Goal: Check status: Check status

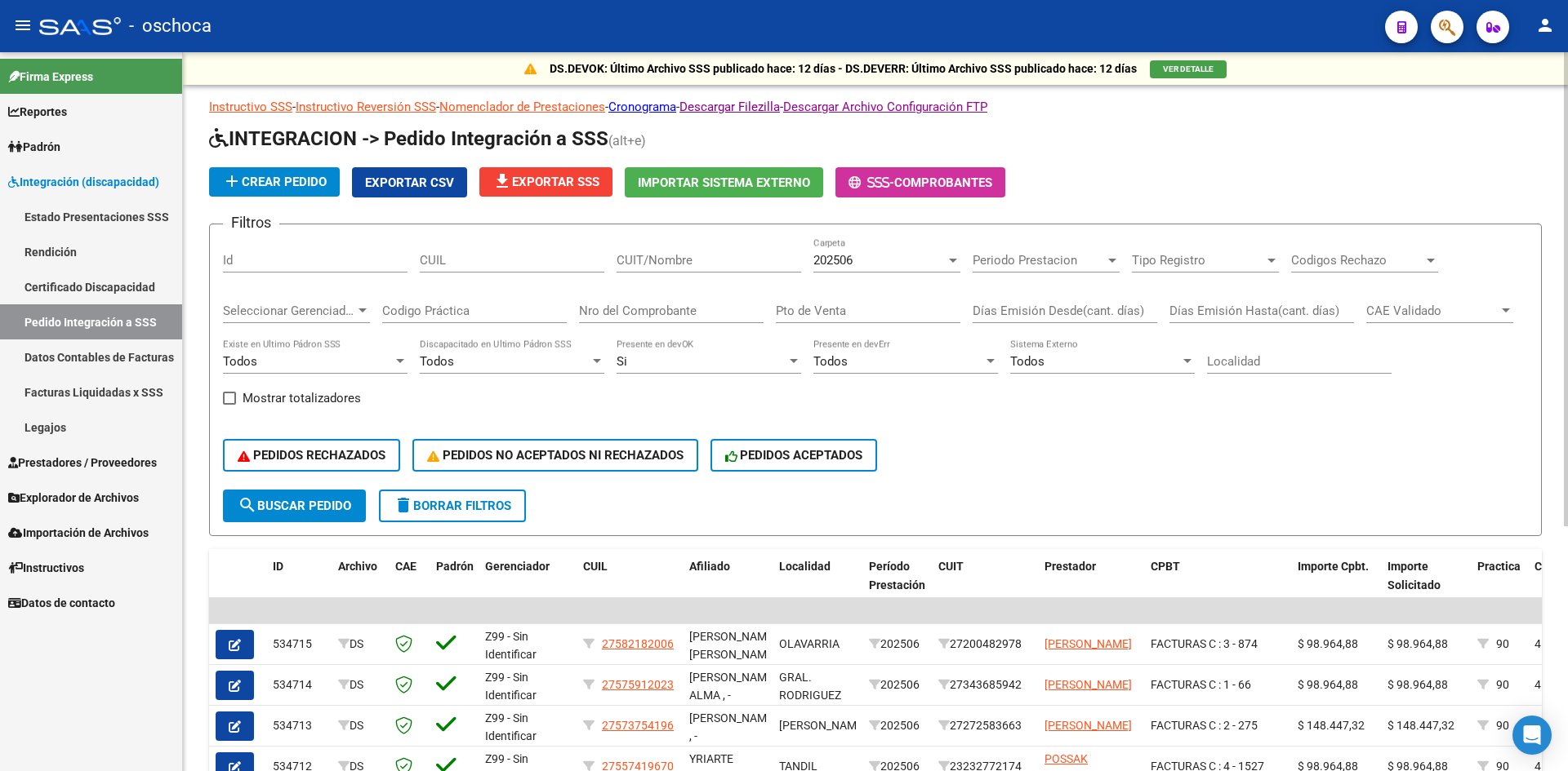
scroll to position [372, 0]
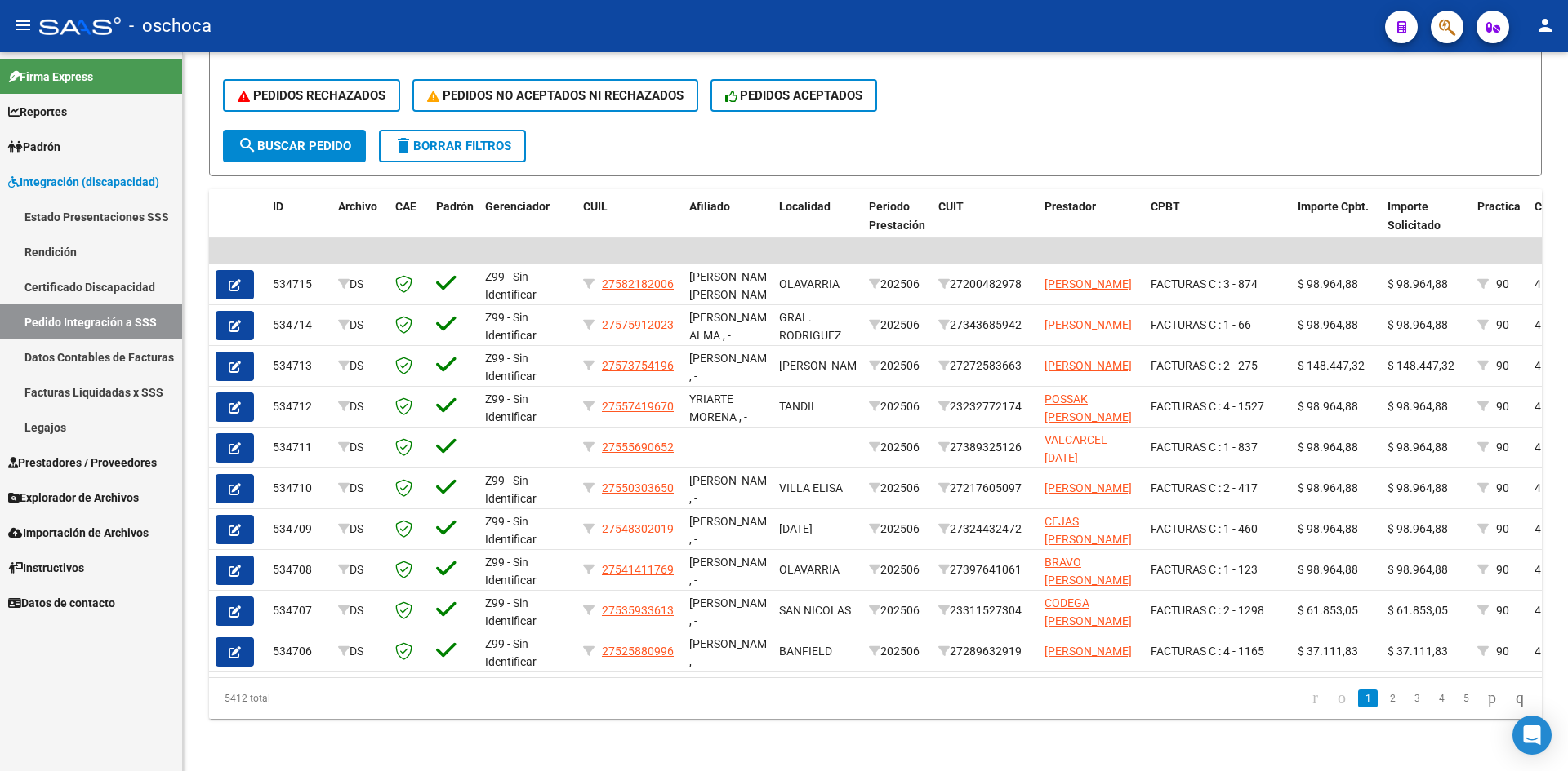
click at [1436, 34] on button "button" at bounding box center [1446, 26] width 33 height 33
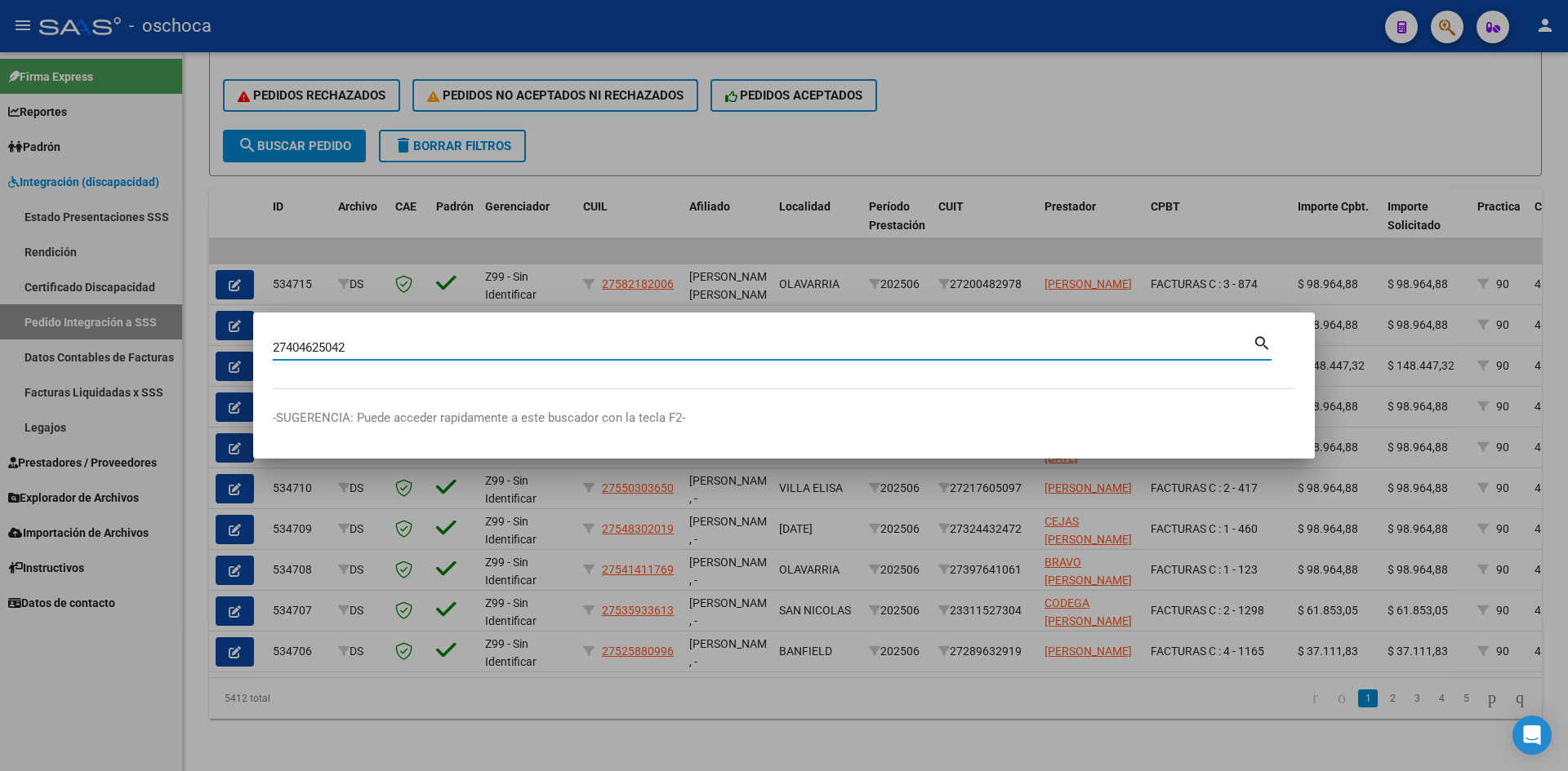
type input "27404625042"
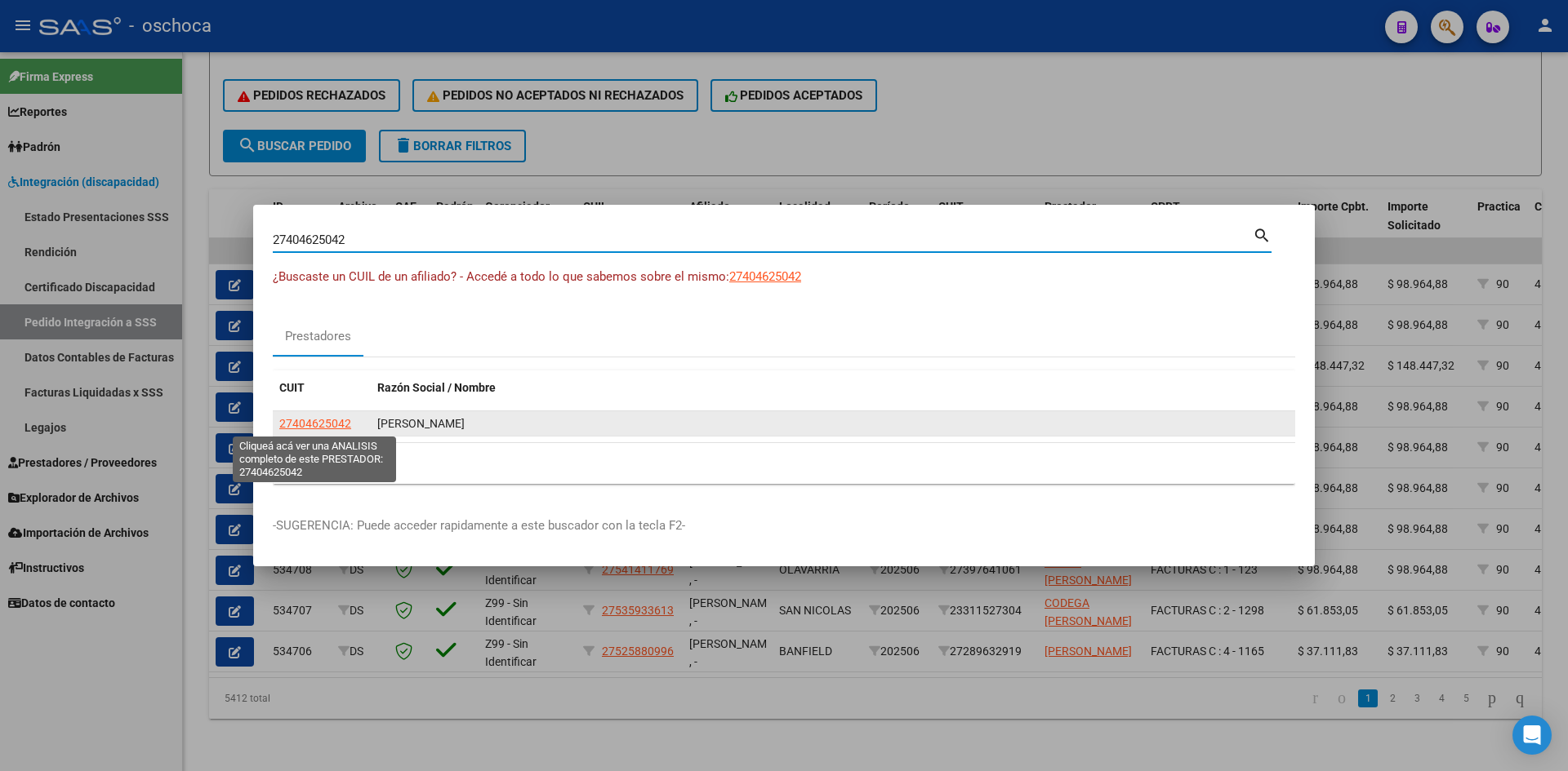
click at [322, 421] on span "27404625042" at bounding box center [314, 423] width 71 height 13
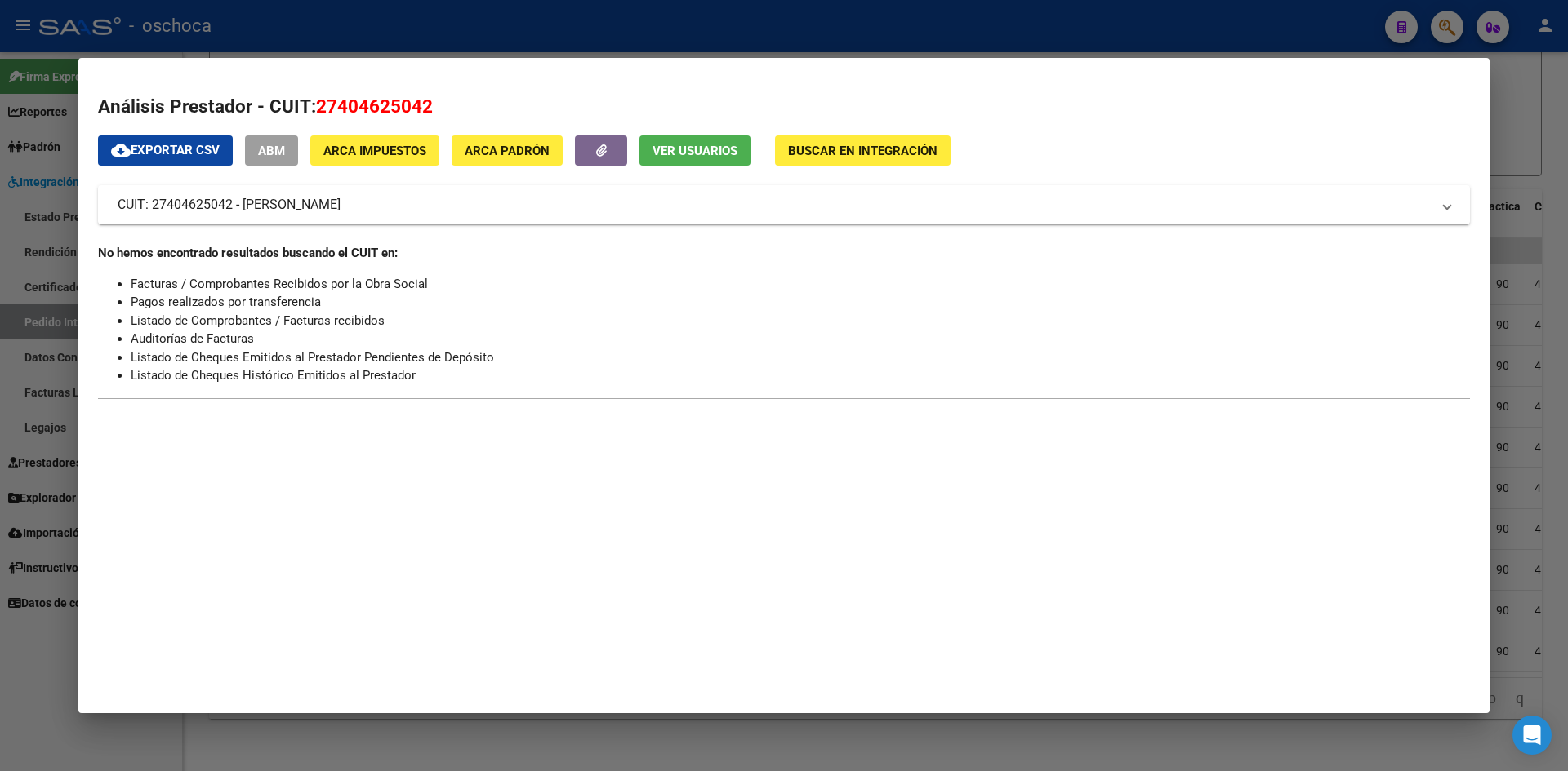
click at [889, 146] on span "Buscar en Integración" at bounding box center [862, 151] width 149 height 15
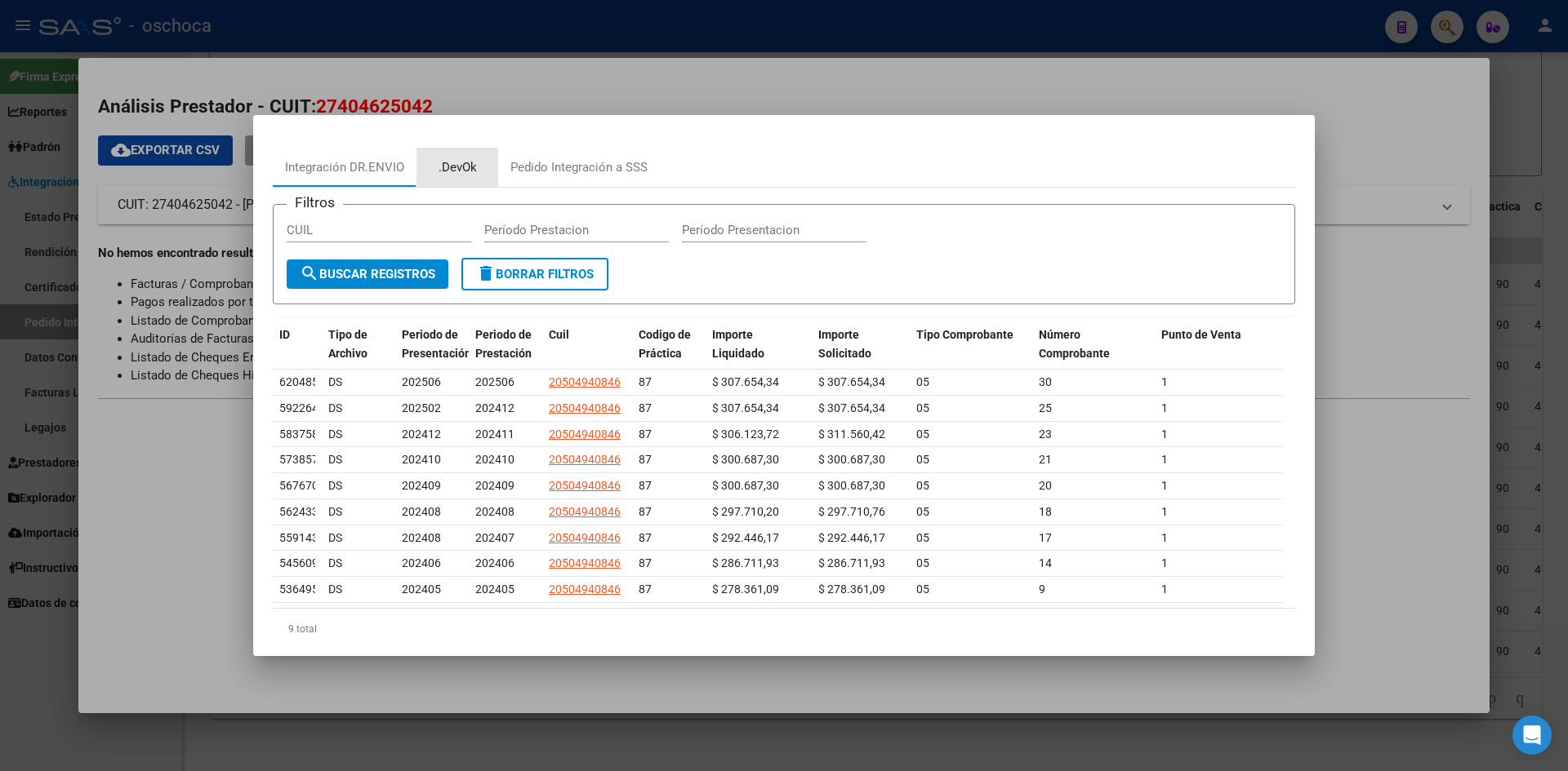
click at [454, 168] on div ".DevOk" at bounding box center [457, 168] width 38 height 19
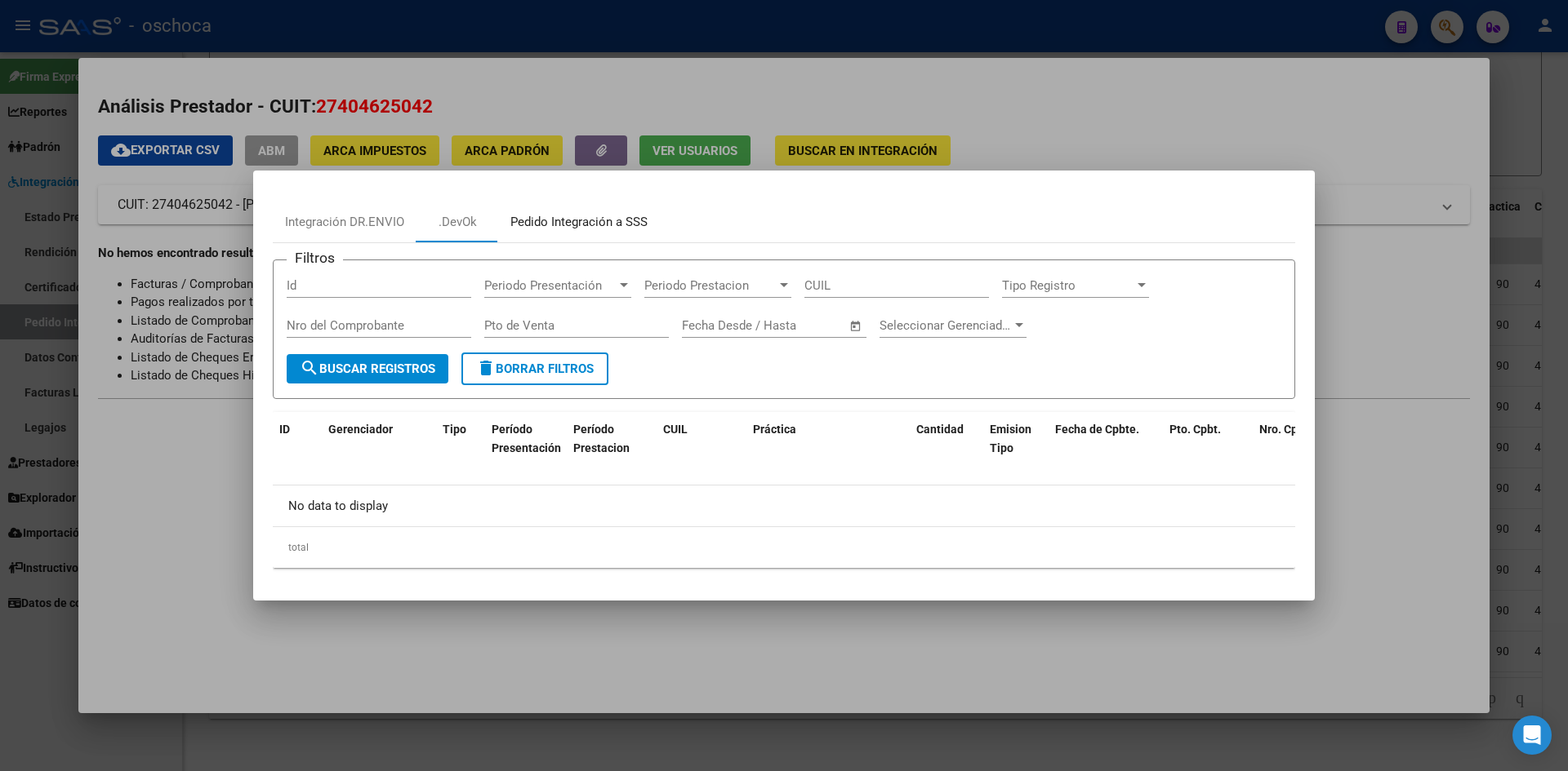
click at [612, 223] on div "Pedido Integración a SSS" at bounding box center [578, 222] width 137 height 19
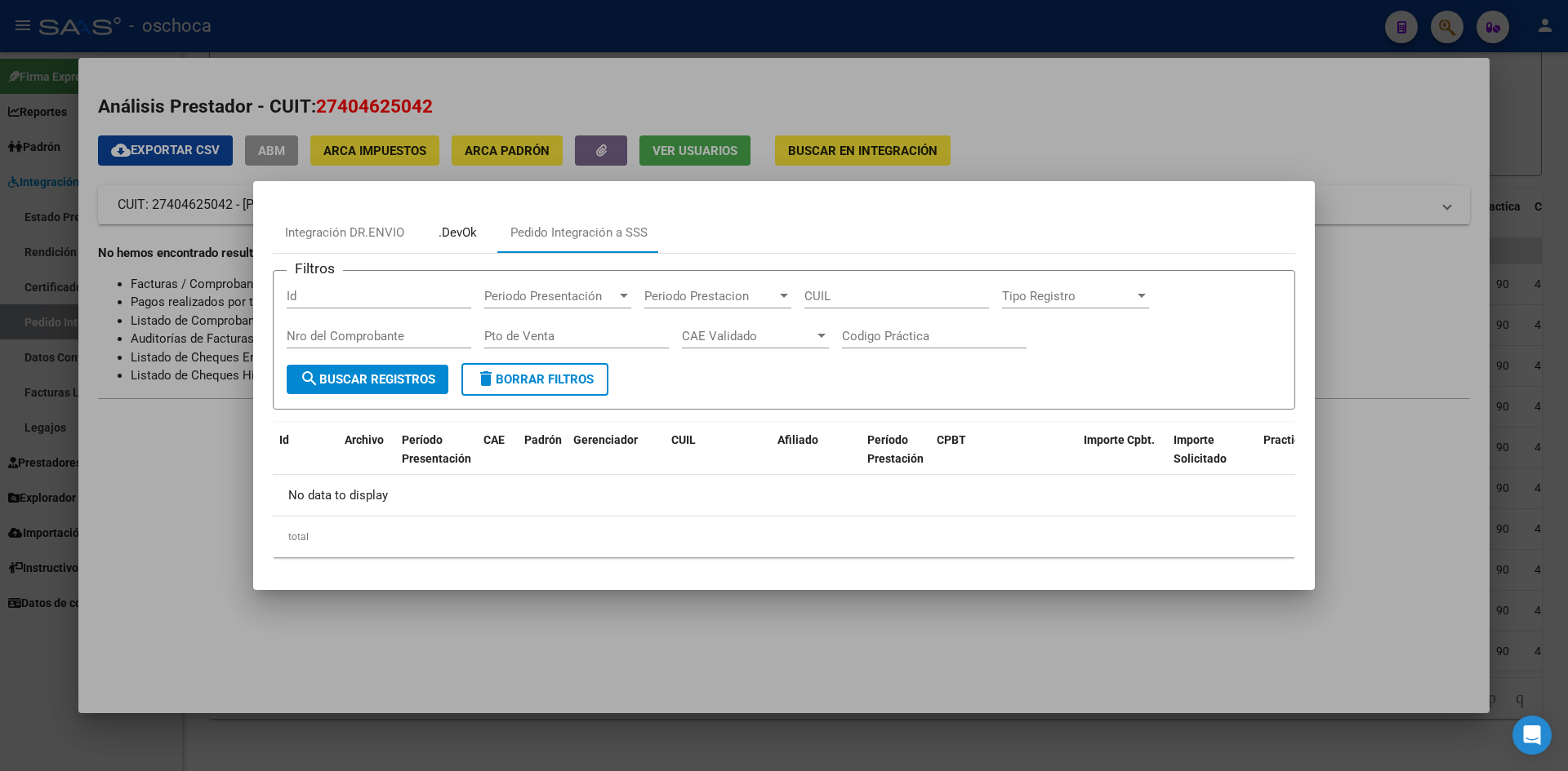
click at [469, 236] on div ".DevOk" at bounding box center [457, 233] width 38 height 19
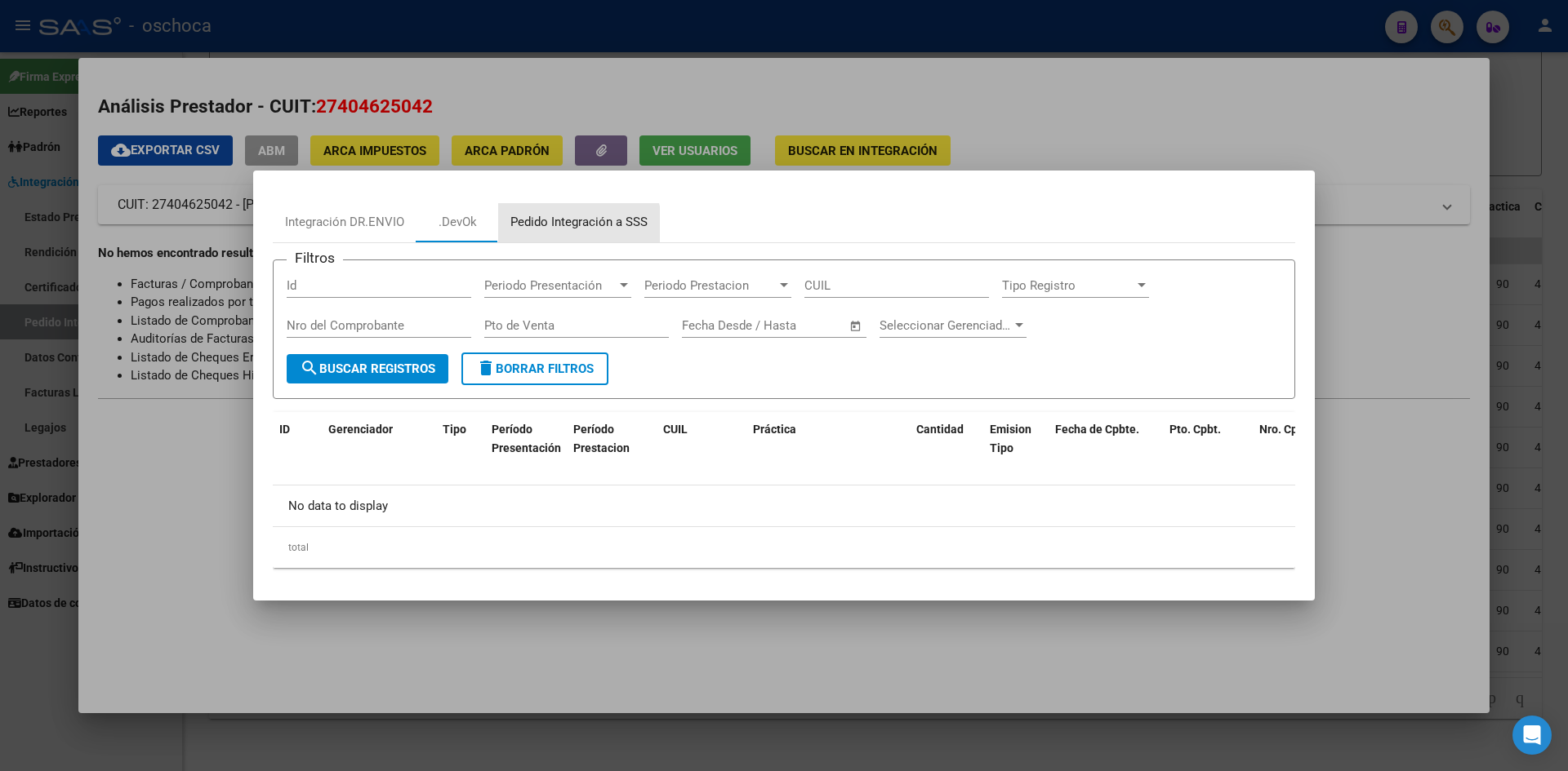
click at [558, 232] on div "Pedido Integración a SSS" at bounding box center [578, 222] width 161 height 39
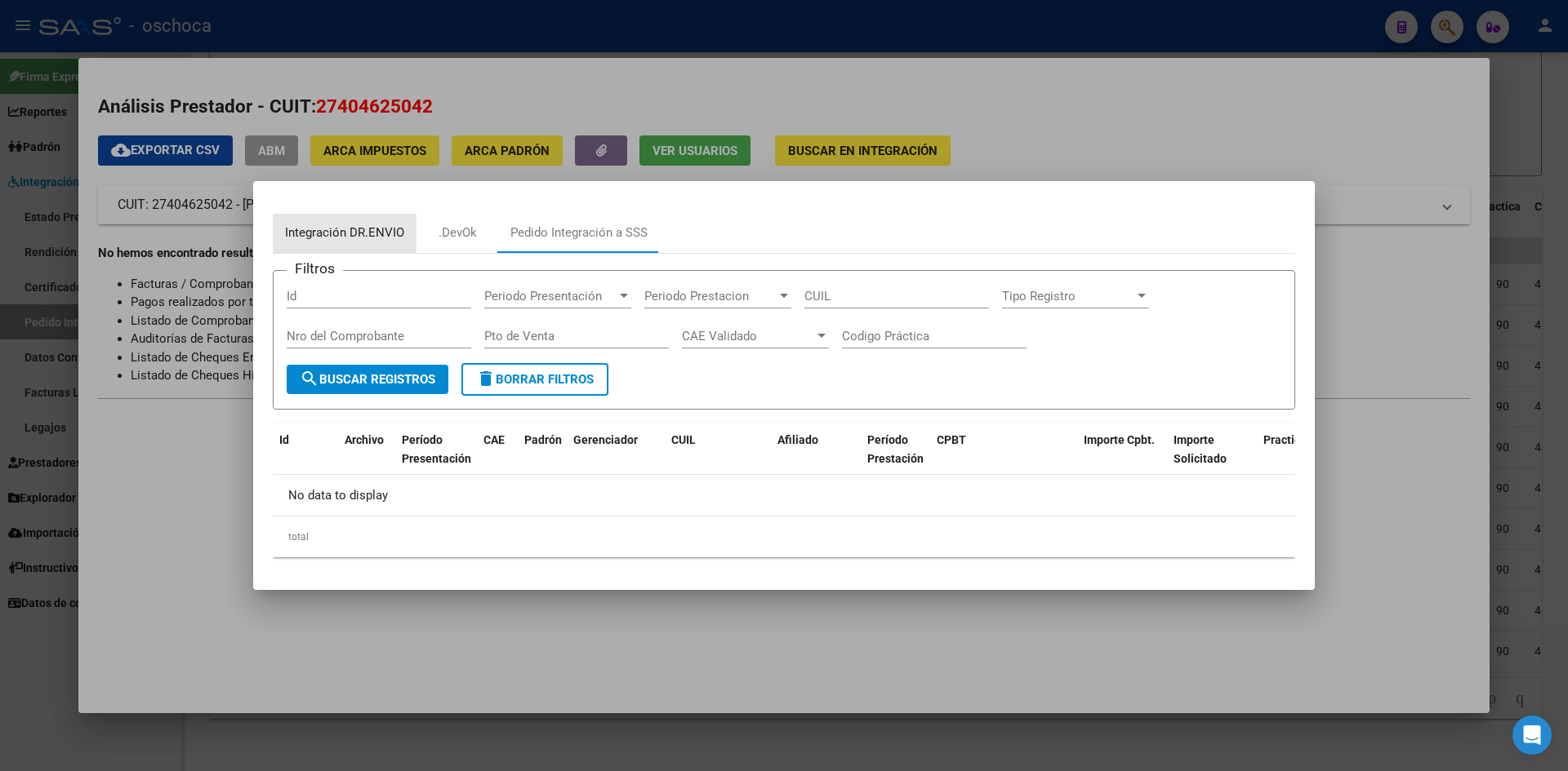
click at [353, 228] on div "Integración DR.ENVIO" at bounding box center [344, 233] width 119 height 19
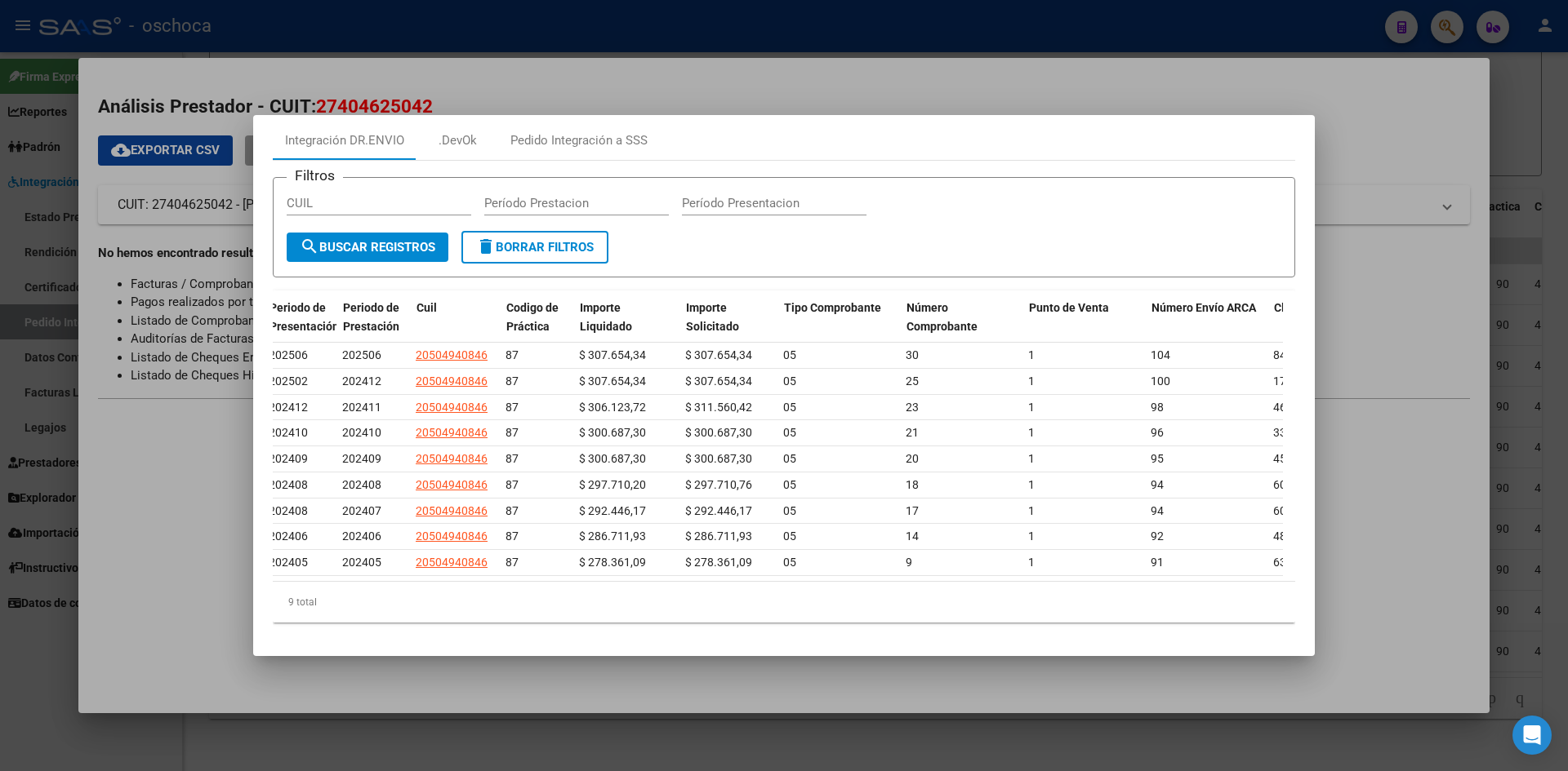
scroll to position [0, 0]
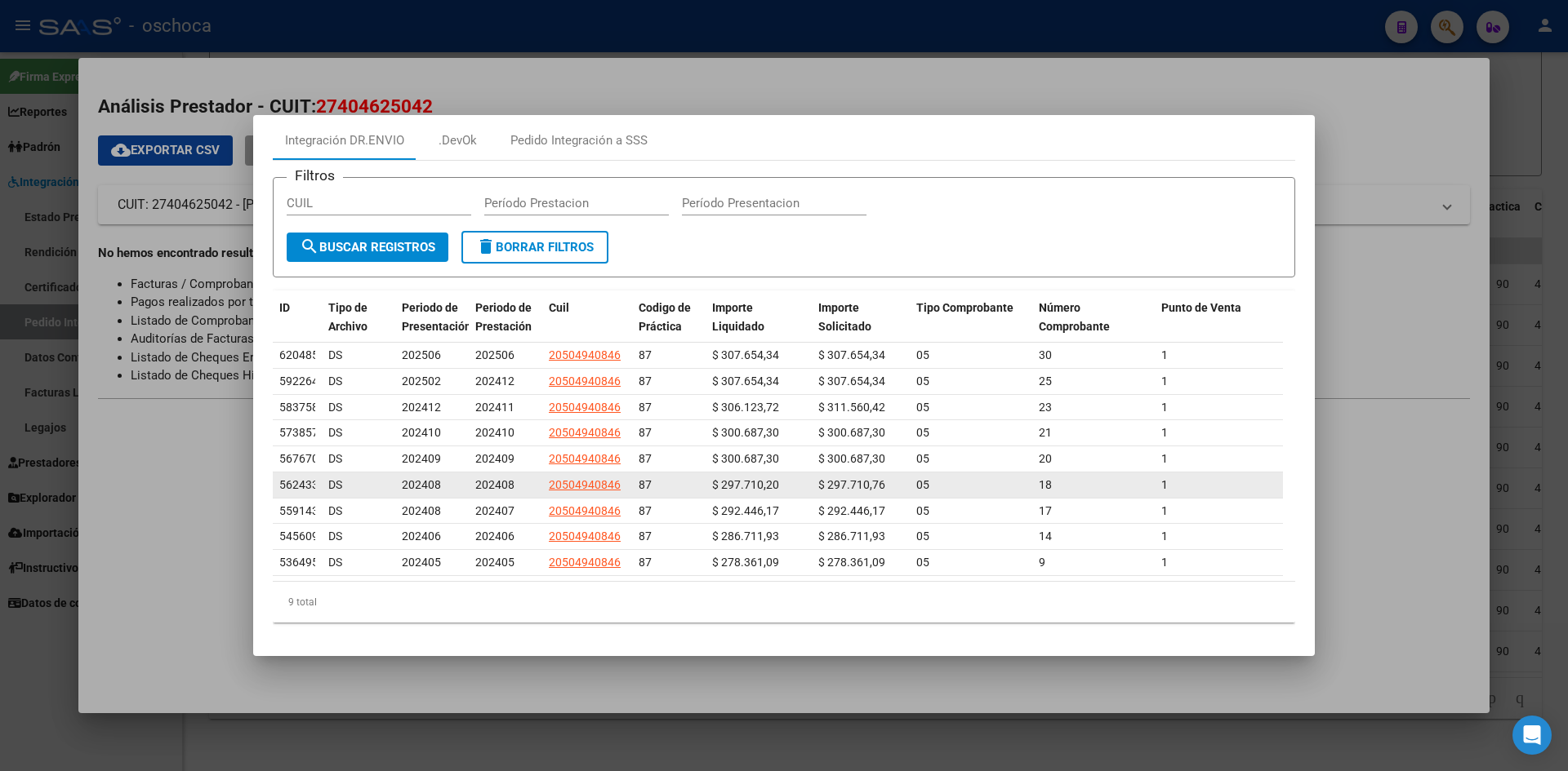
click at [1038, 473] on datatable-body-cell "18" at bounding box center [1093, 485] width 123 height 26
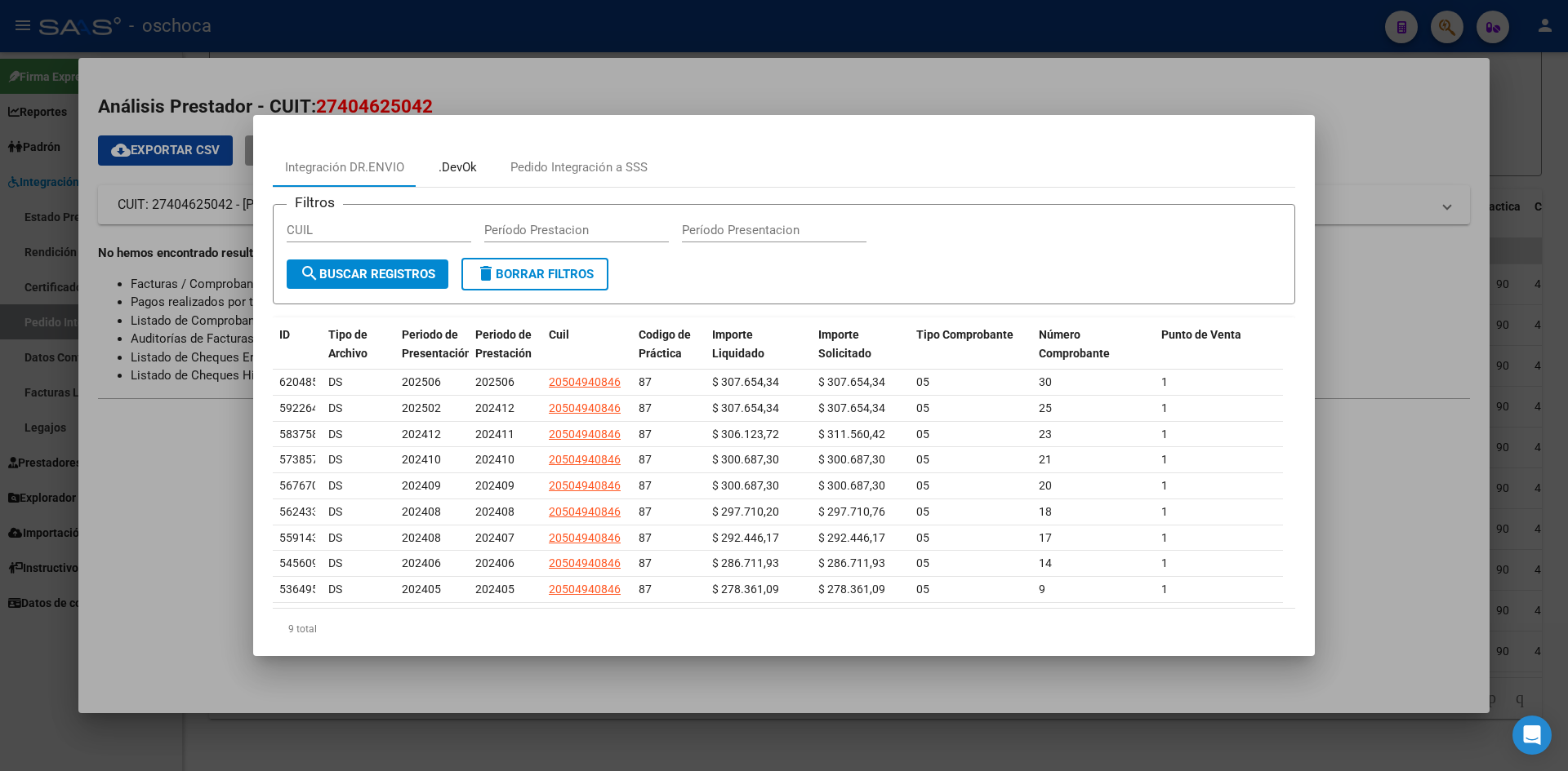
click at [451, 162] on div ".DevOk" at bounding box center [457, 168] width 38 height 19
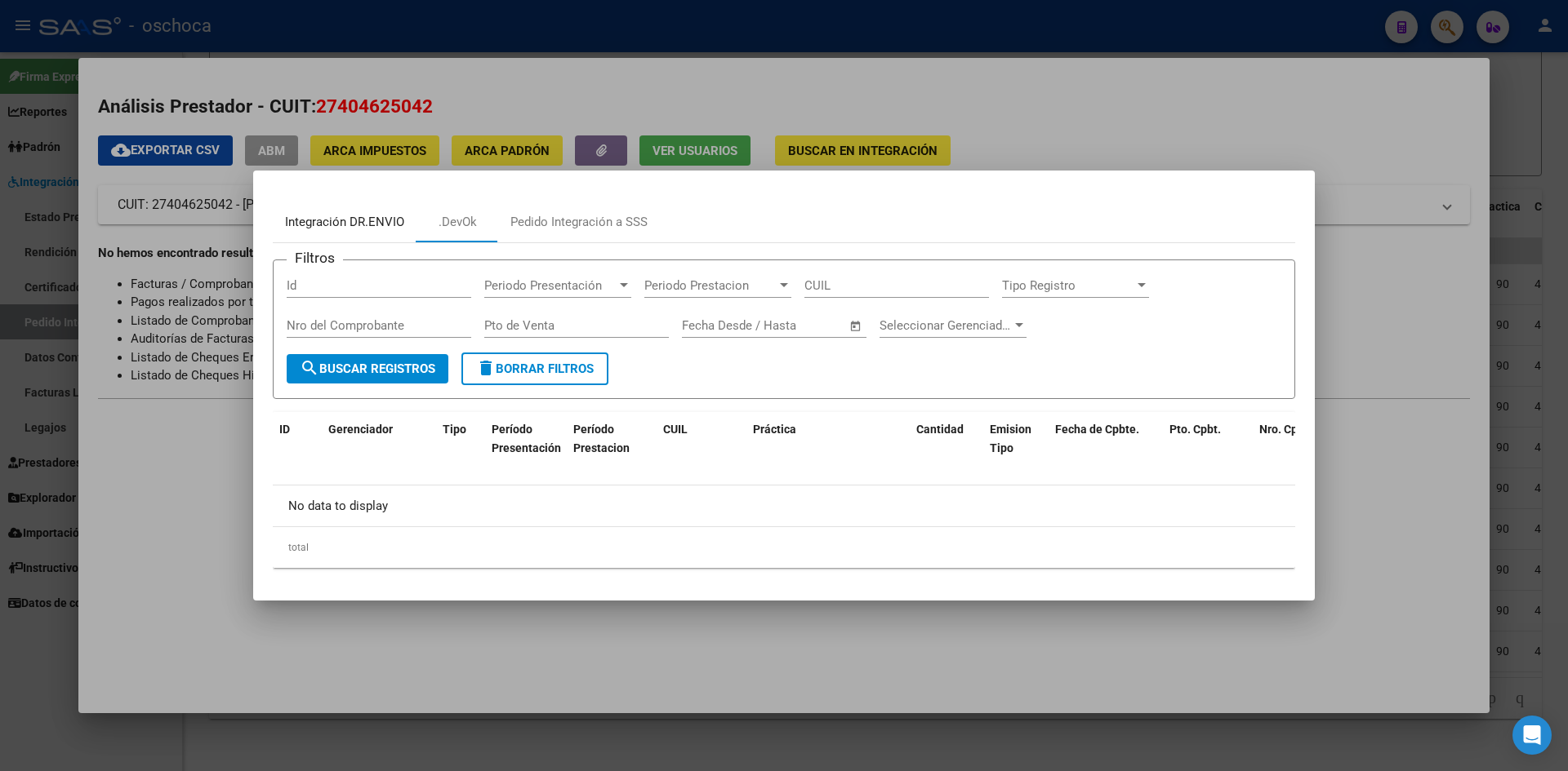
click at [372, 223] on div "Integración DR.ENVIO" at bounding box center [344, 222] width 119 height 19
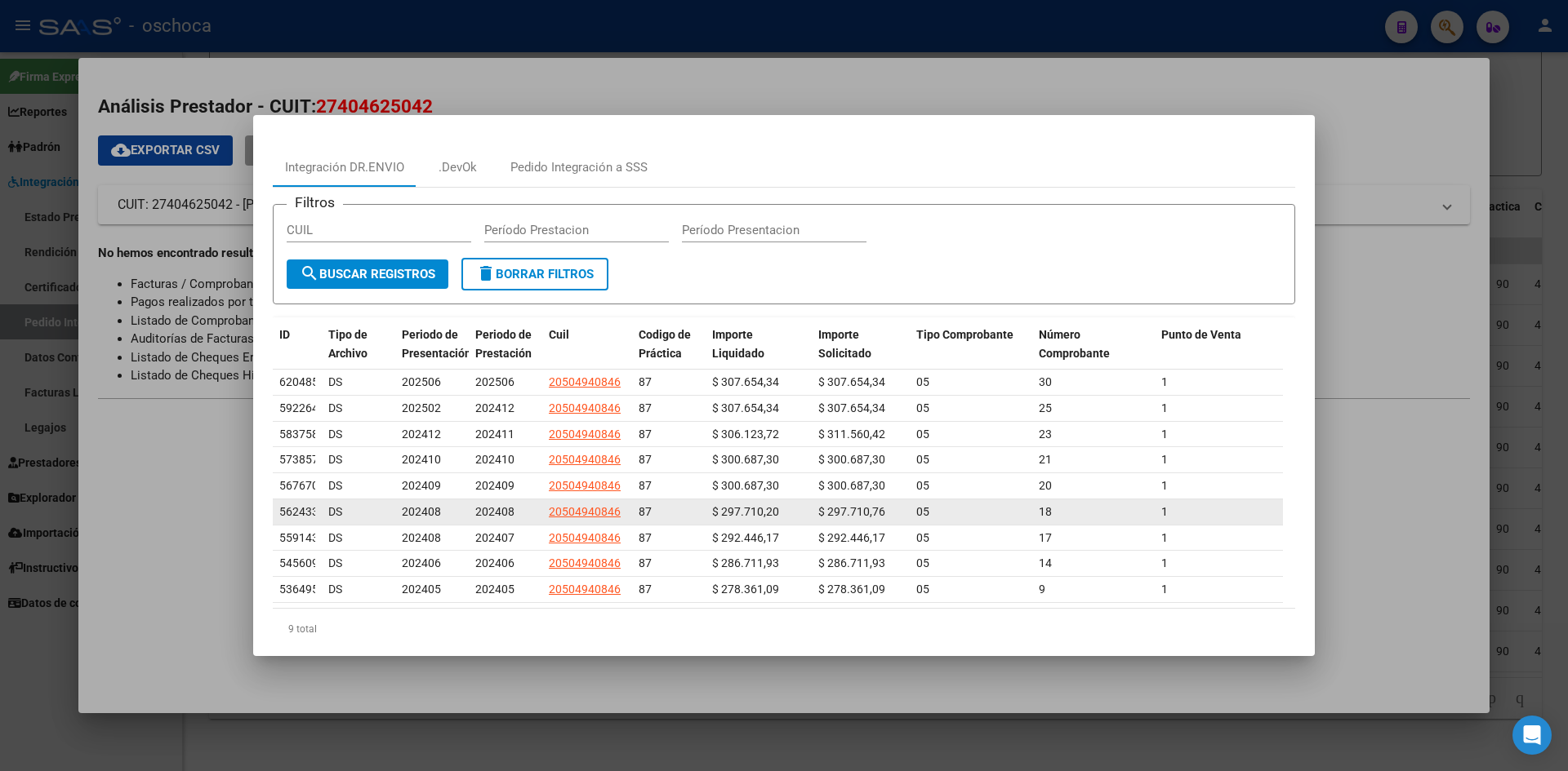
click at [442, 509] on div "202408" at bounding box center [431, 512] width 60 height 19
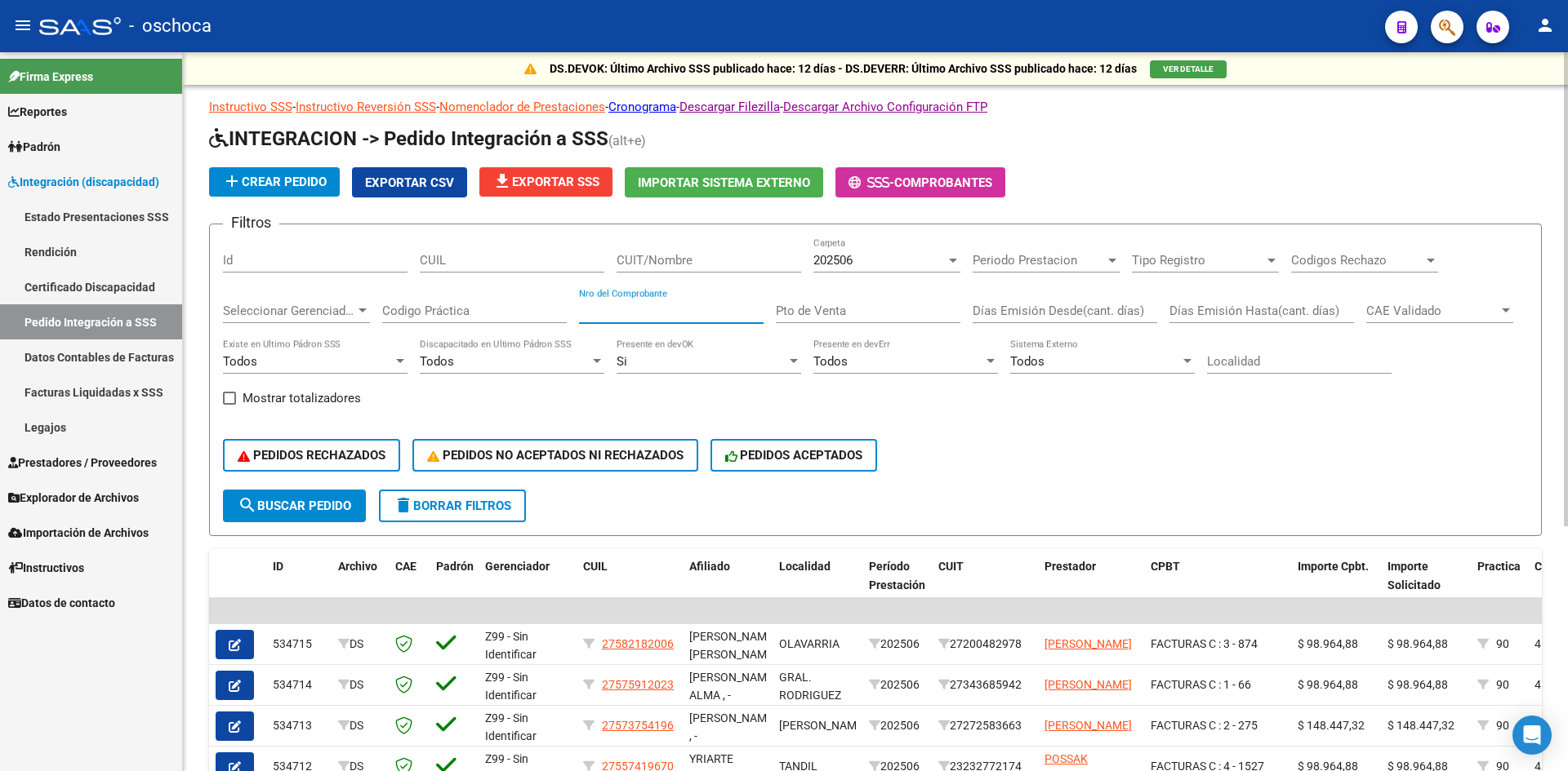
click at [681, 311] on input "Nro del Comprobante" at bounding box center [671, 311] width 184 height 15
type input "18"
click at [805, 311] on input "Pto de Venta" at bounding box center [867, 311] width 184 height 15
type input "1"
click at [874, 259] on div "202506" at bounding box center [880, 260] width 132 height 15
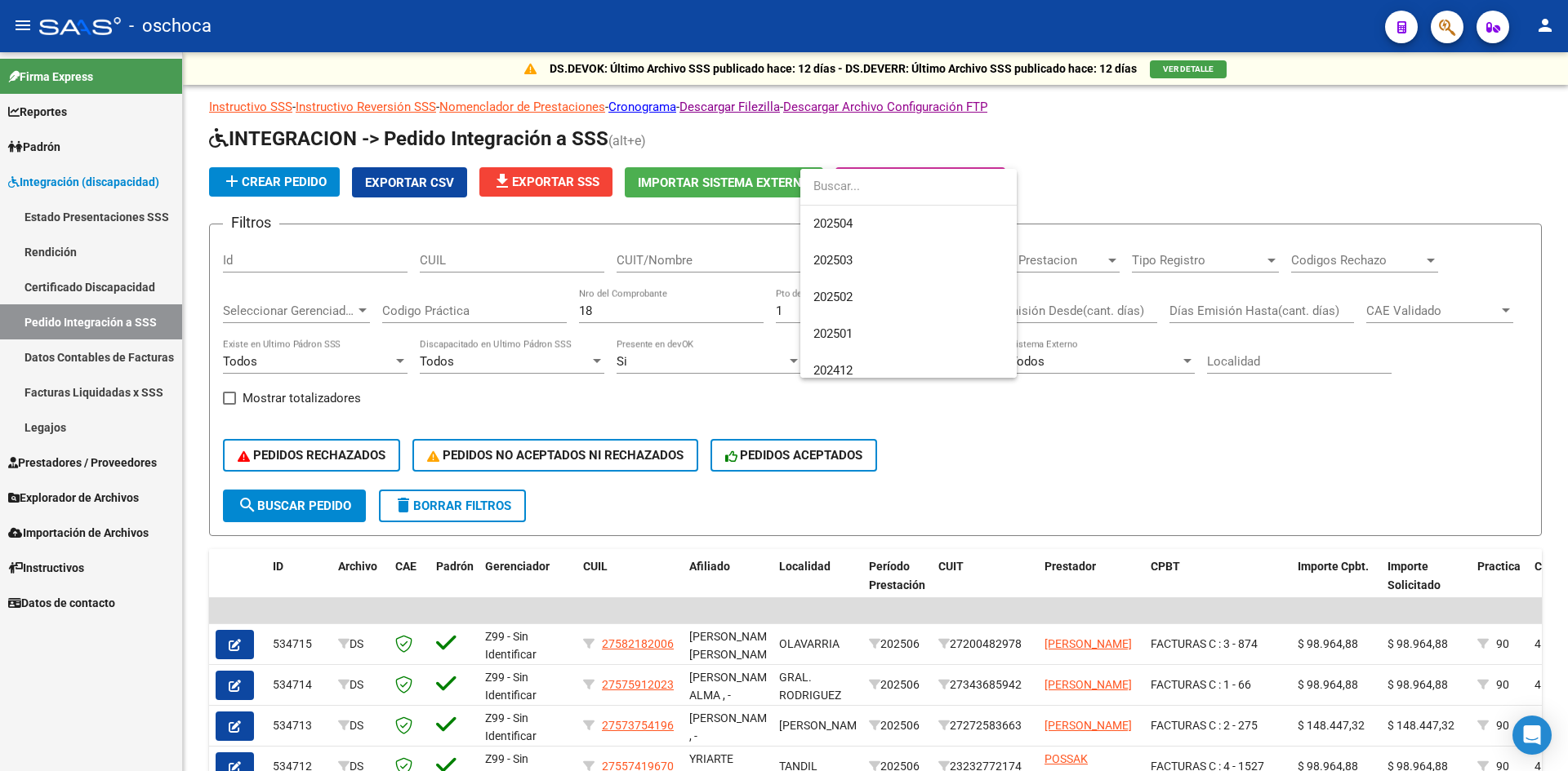
scroll to position [245, 0]
click at [880, 345] on span "202409" at bounding box center [909, 347] width 191 height 37
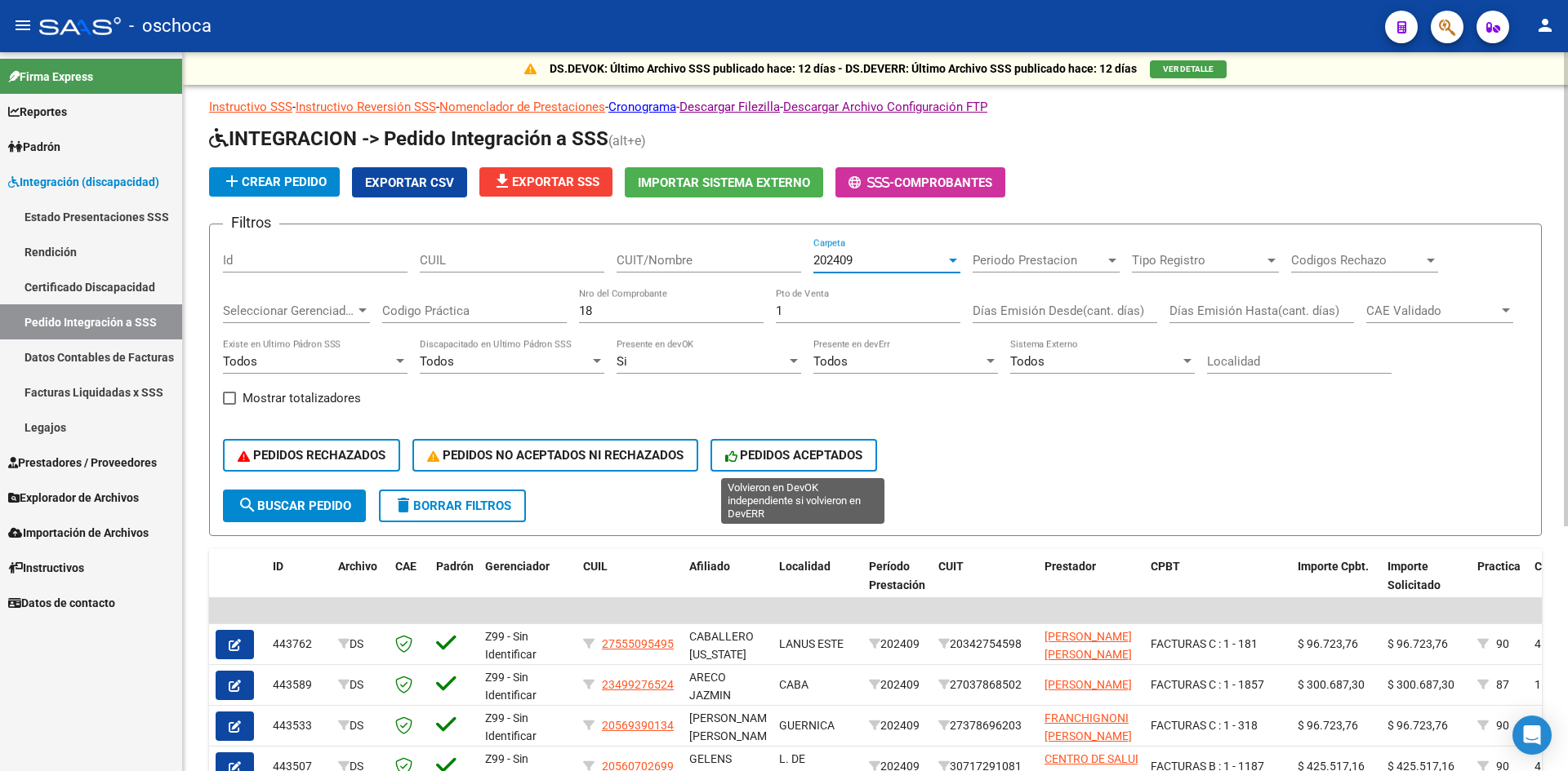
click at [827, 453] on span "PEDIDOS ACEPTADOS" at bounding box center [794, 455] width 138 height 15
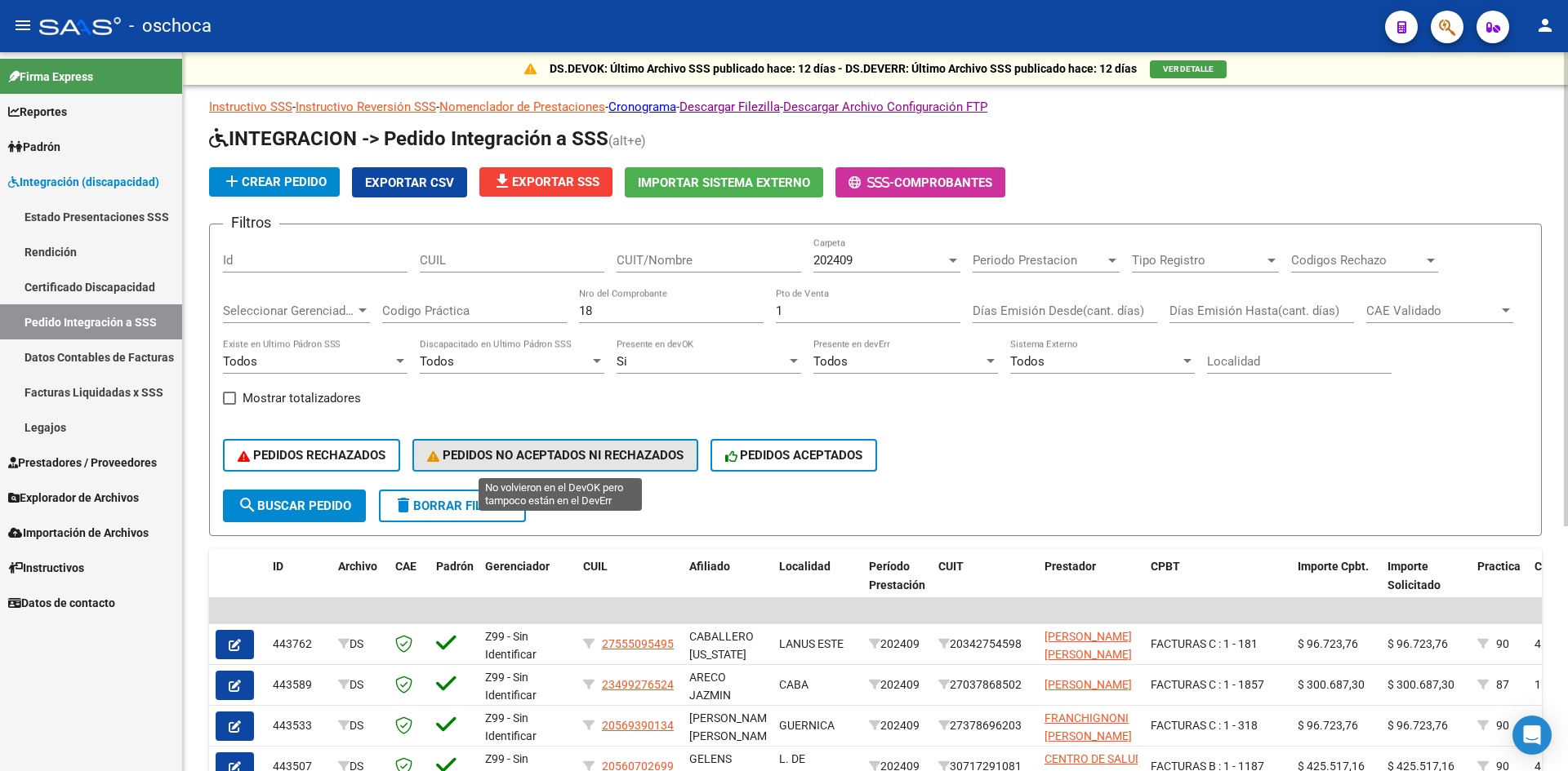
click at [656, 467] on button "PEDIDOS NO ACEPTADOS NI RECHAZADOS" at bounding box center [555, 455] width 286 height 33
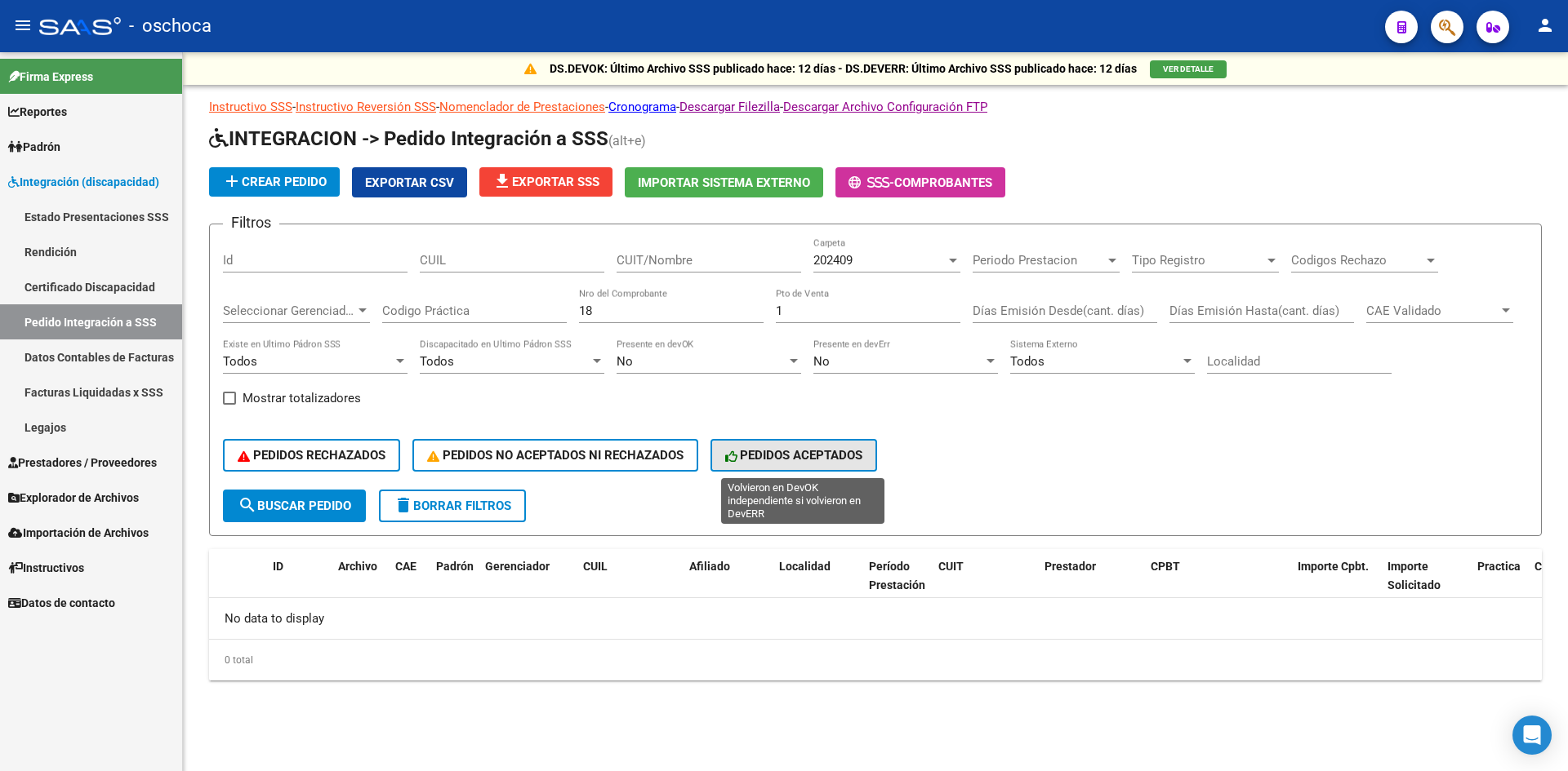
click at [768, 467] on button "PEDIDOS ACEPTADOS" at bounding box center [794, 455] width 168 height 33
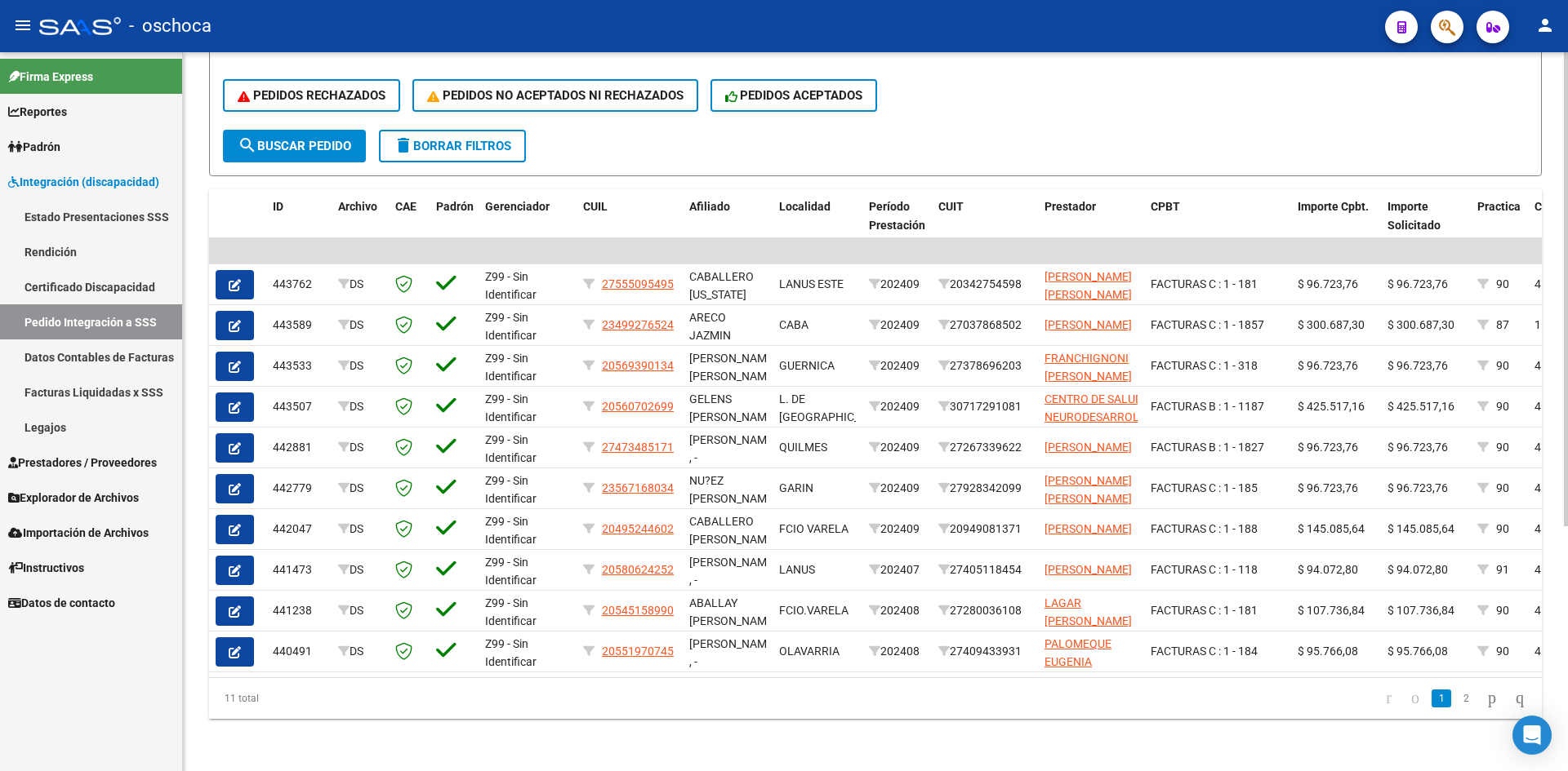
scroll to position [372, 0]
click at [1456, 698] on link "2" at bounding box center [1466, 699] width 19 height 18
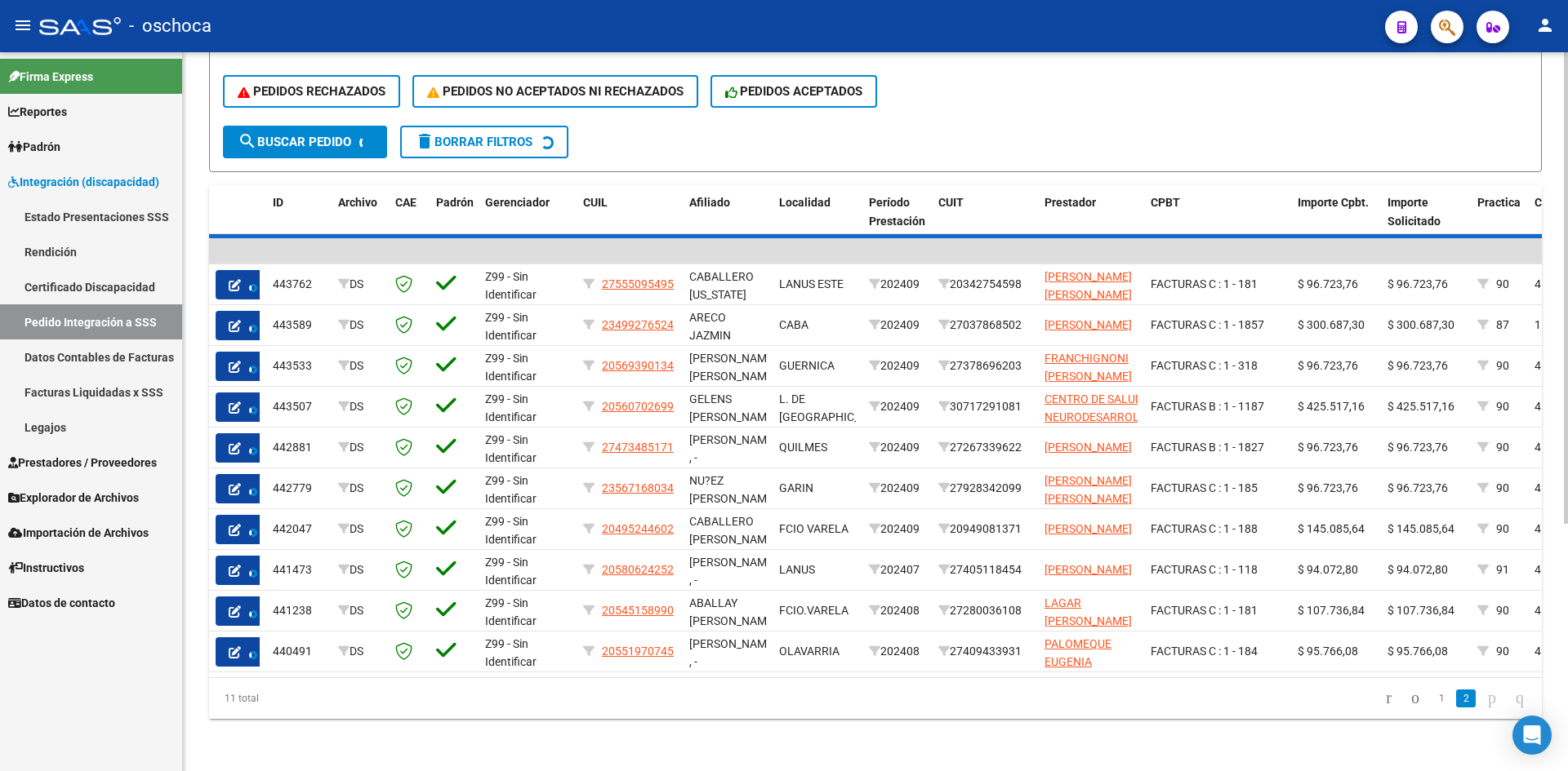
scroll to position [5, 0]
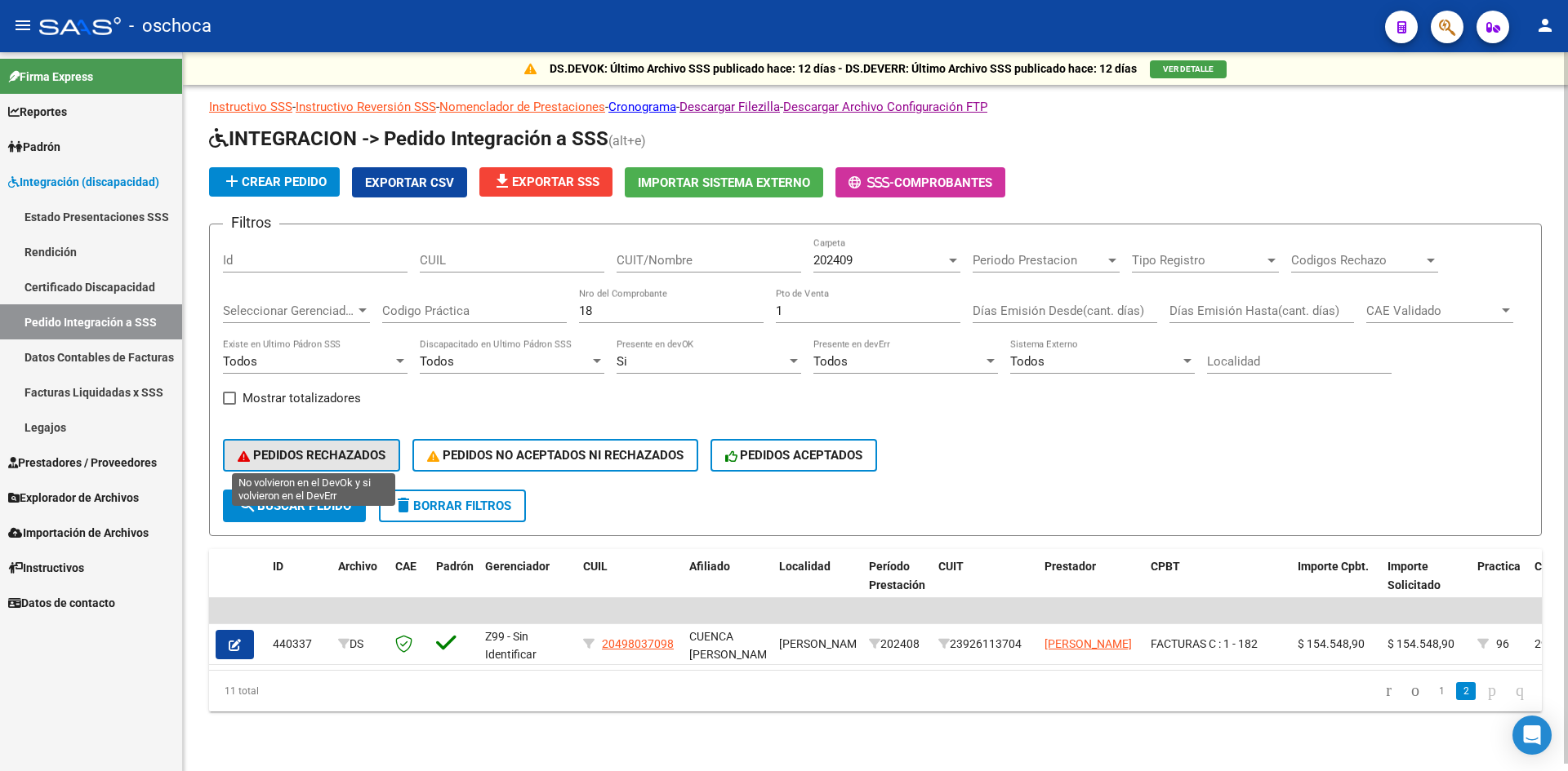
click at [361, 457] on span "PEDIDOS RECHAZADOS" at bounding box center [311, 455] width 147 height 15
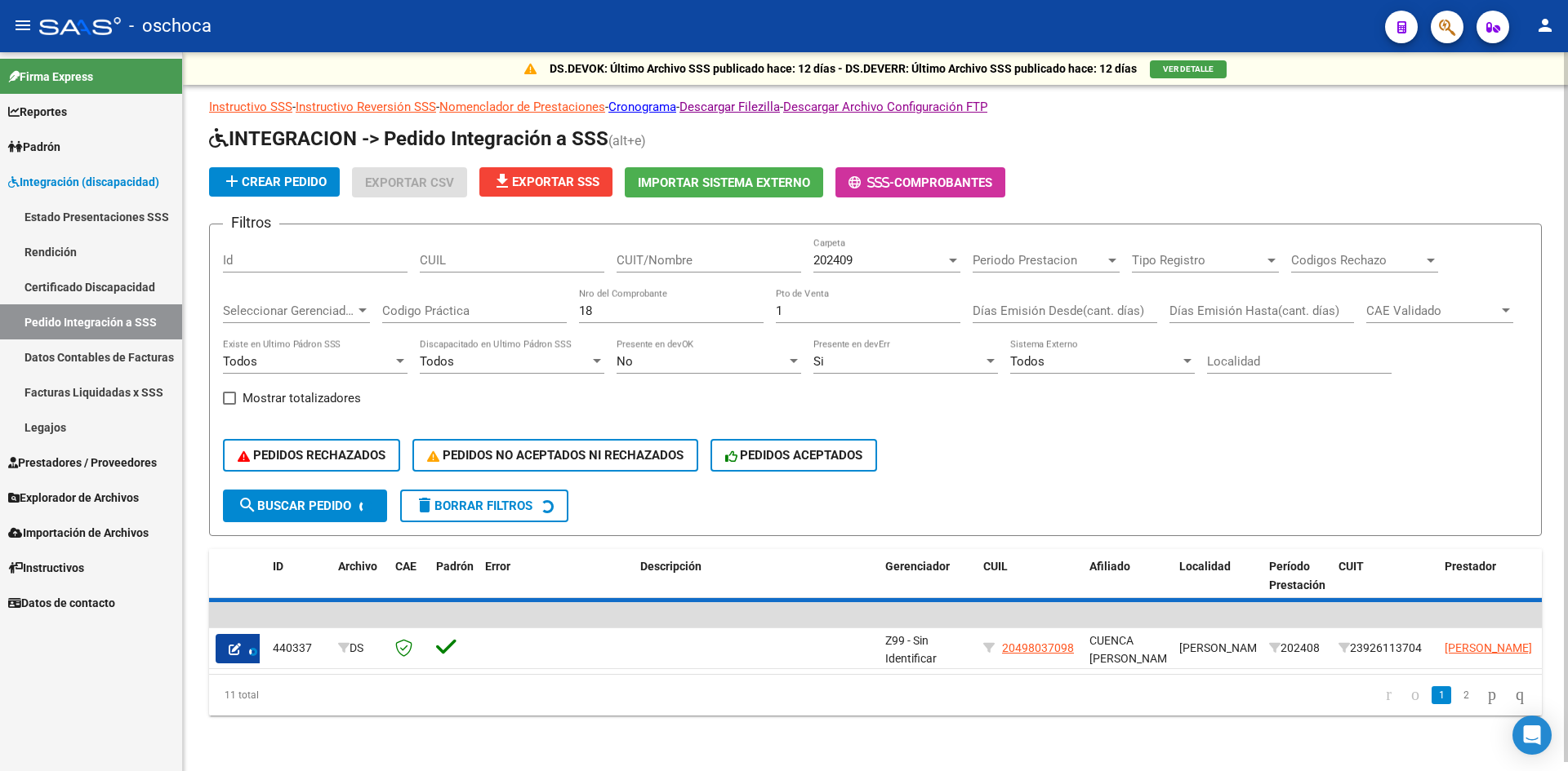
scroll to position [0, 0]
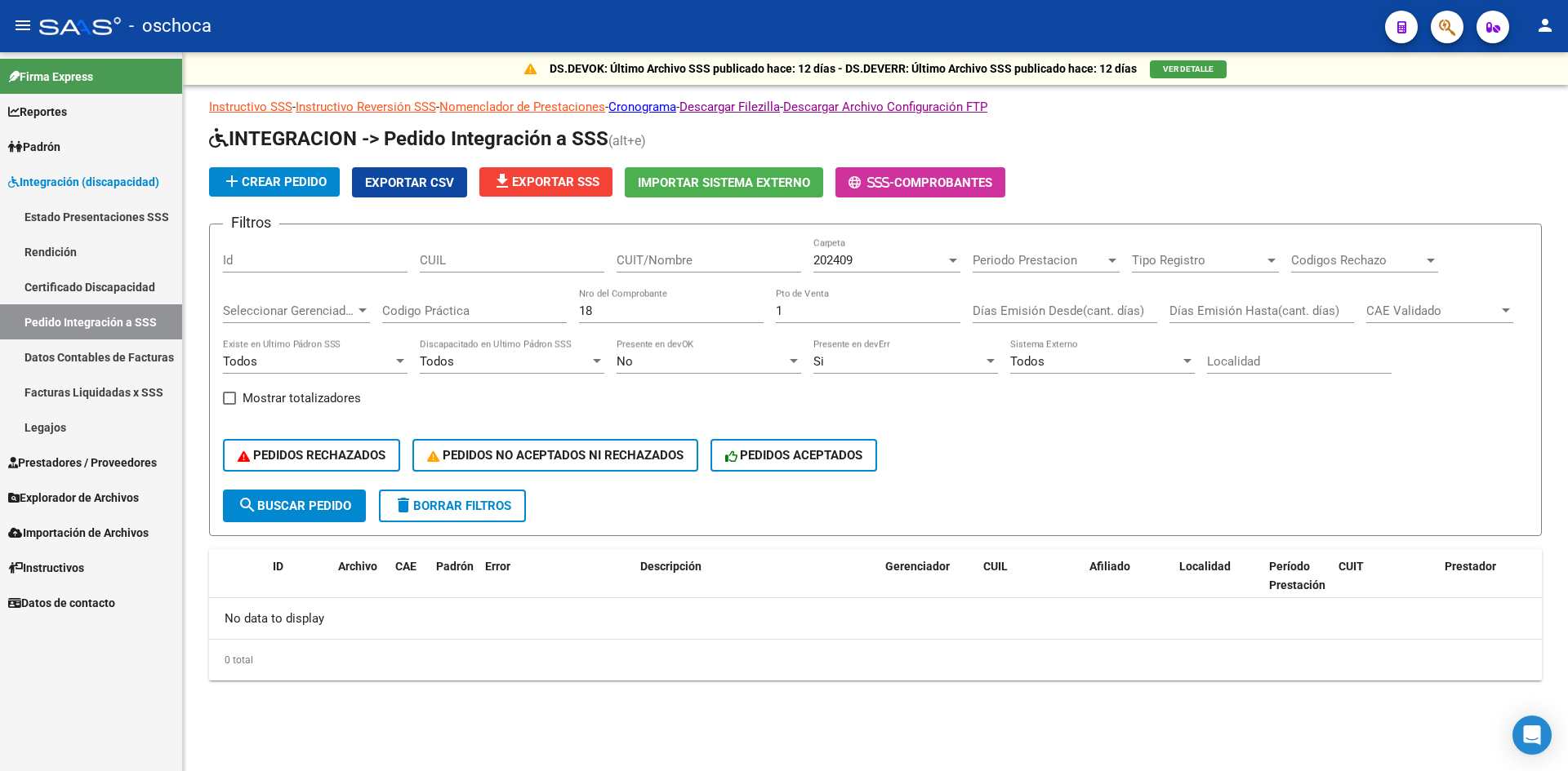
click at [779, 442] on div "PEDIDOS RECHAZADOS PEDIDOS NO ACEPTADOS NI RECHAZADOS PEDIDOS ACEPTADOS" at bounding box center [875, 455] width 1305 height 69
click at [784, 454] on span "PEDIDOS ACEPTADOS" at bounding box center [794, 455] width 138 height 15
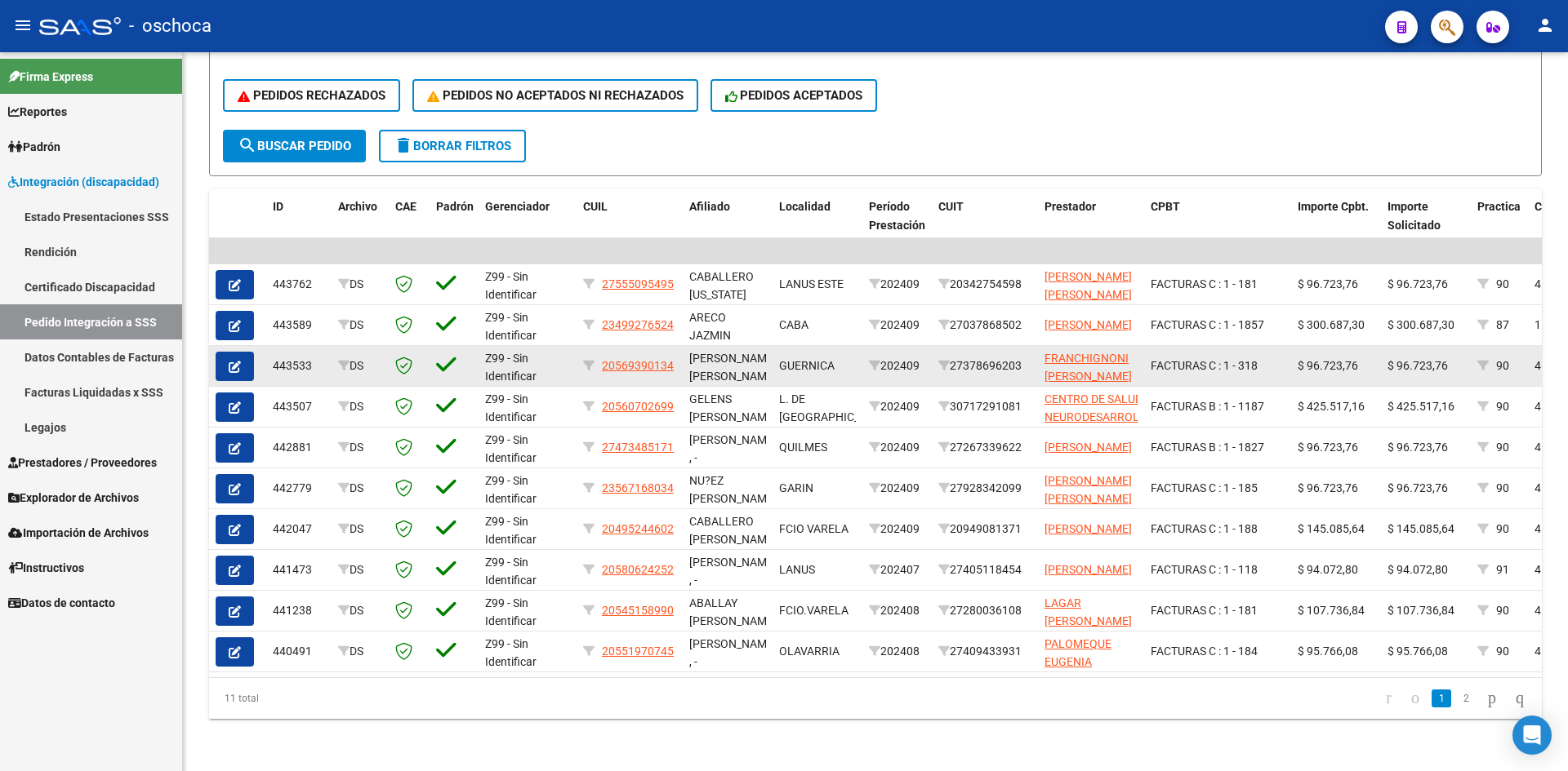
scroll to position [372, 0]
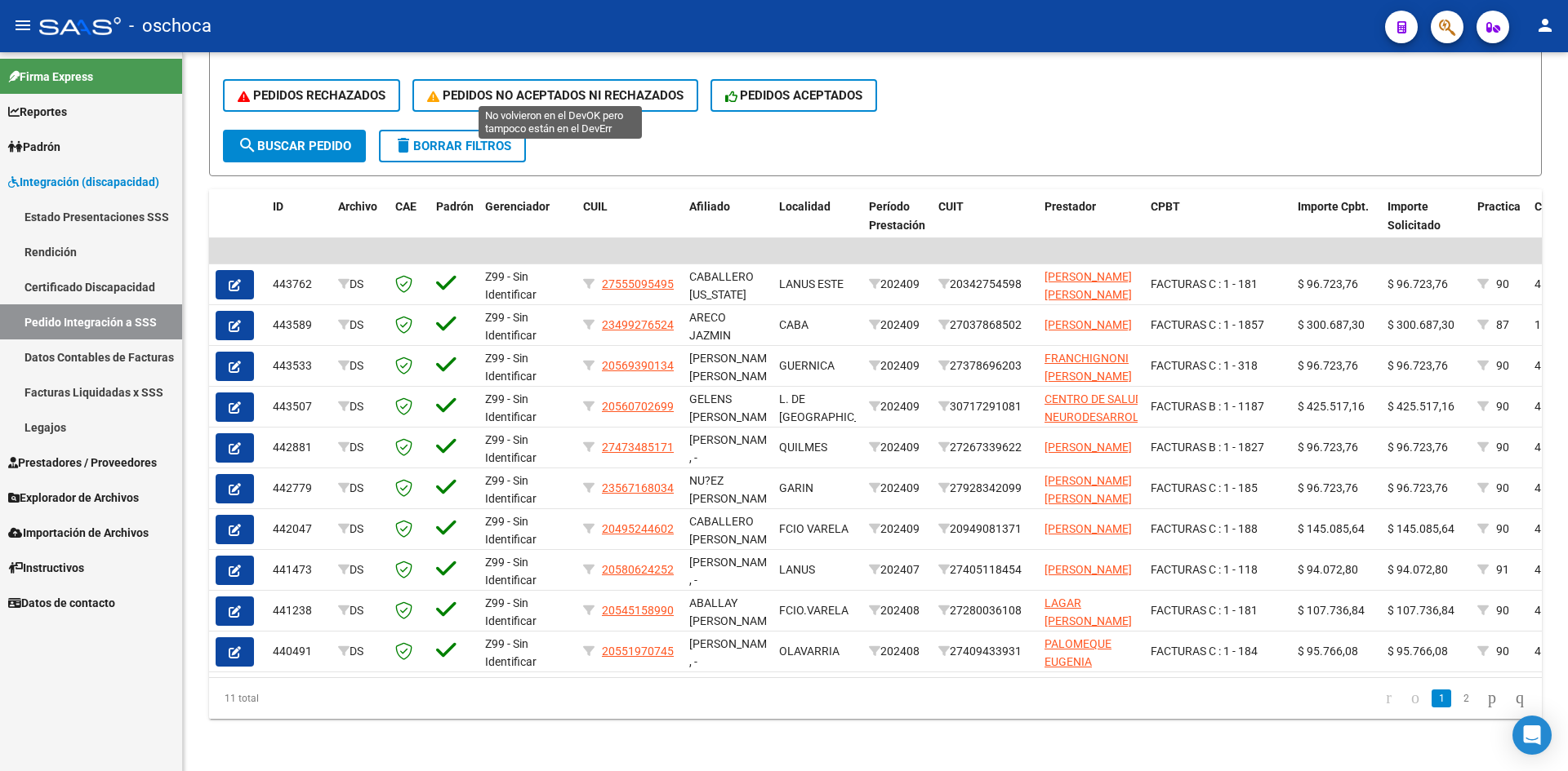
click at [615, 88] on span "PEDIDOS NO ACEPTADOS NI RECHAZADOS" at bounding box center [555, 95] width 257 height 15
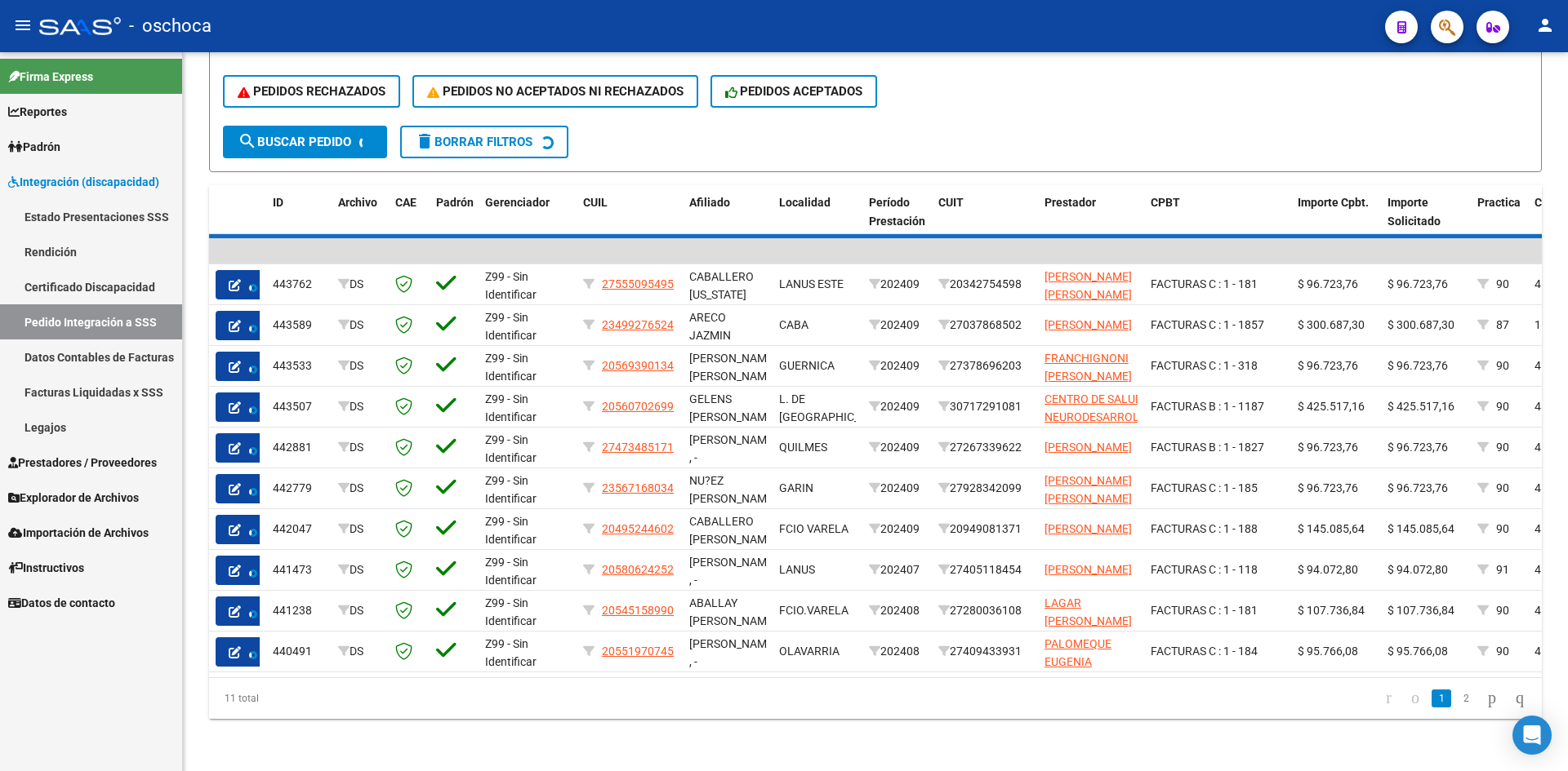
scroll to position [0, 0]
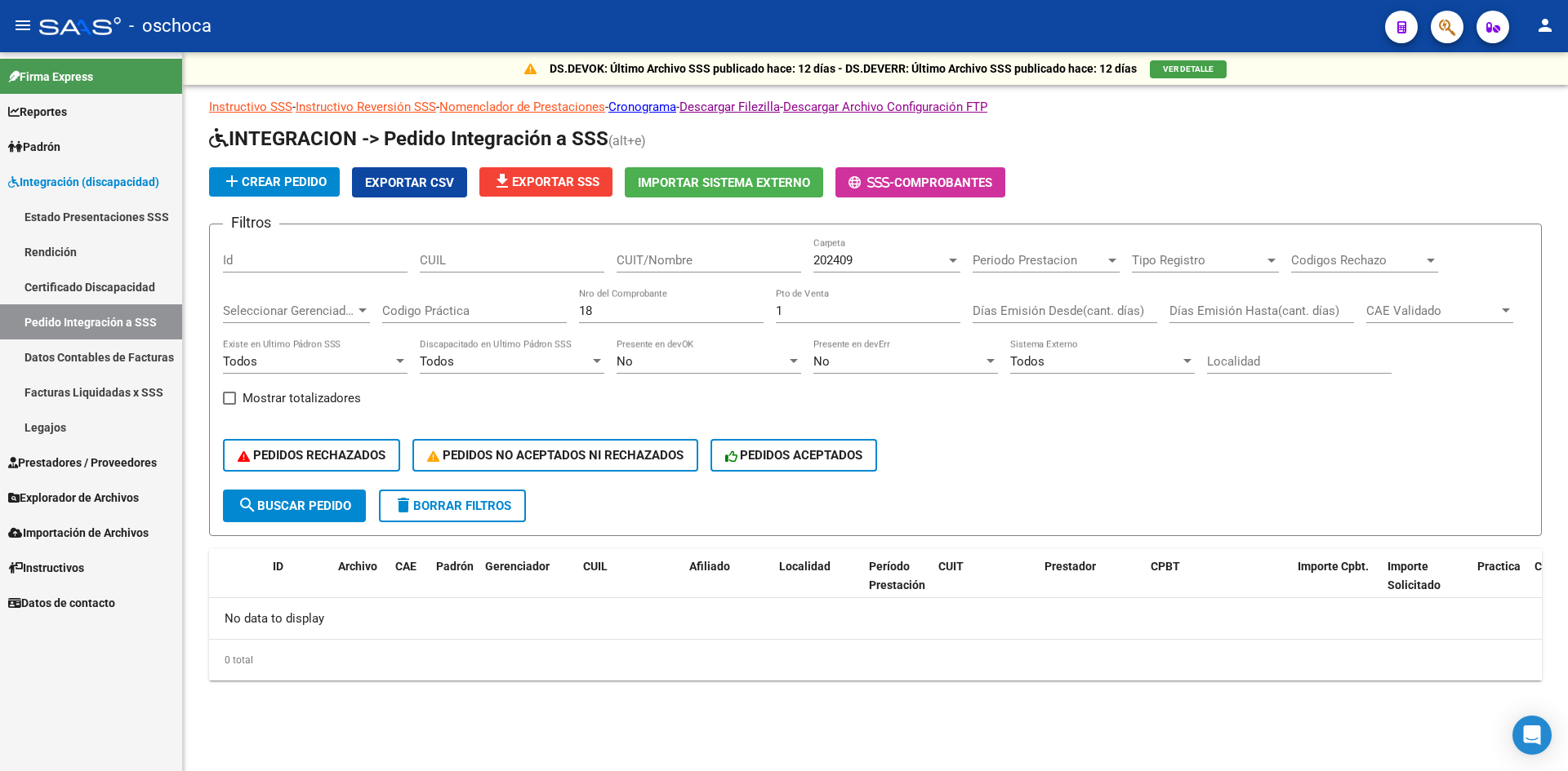
click at [1448, 26] on icon "button" at bounding box center [1447, 26] width 17 height 19
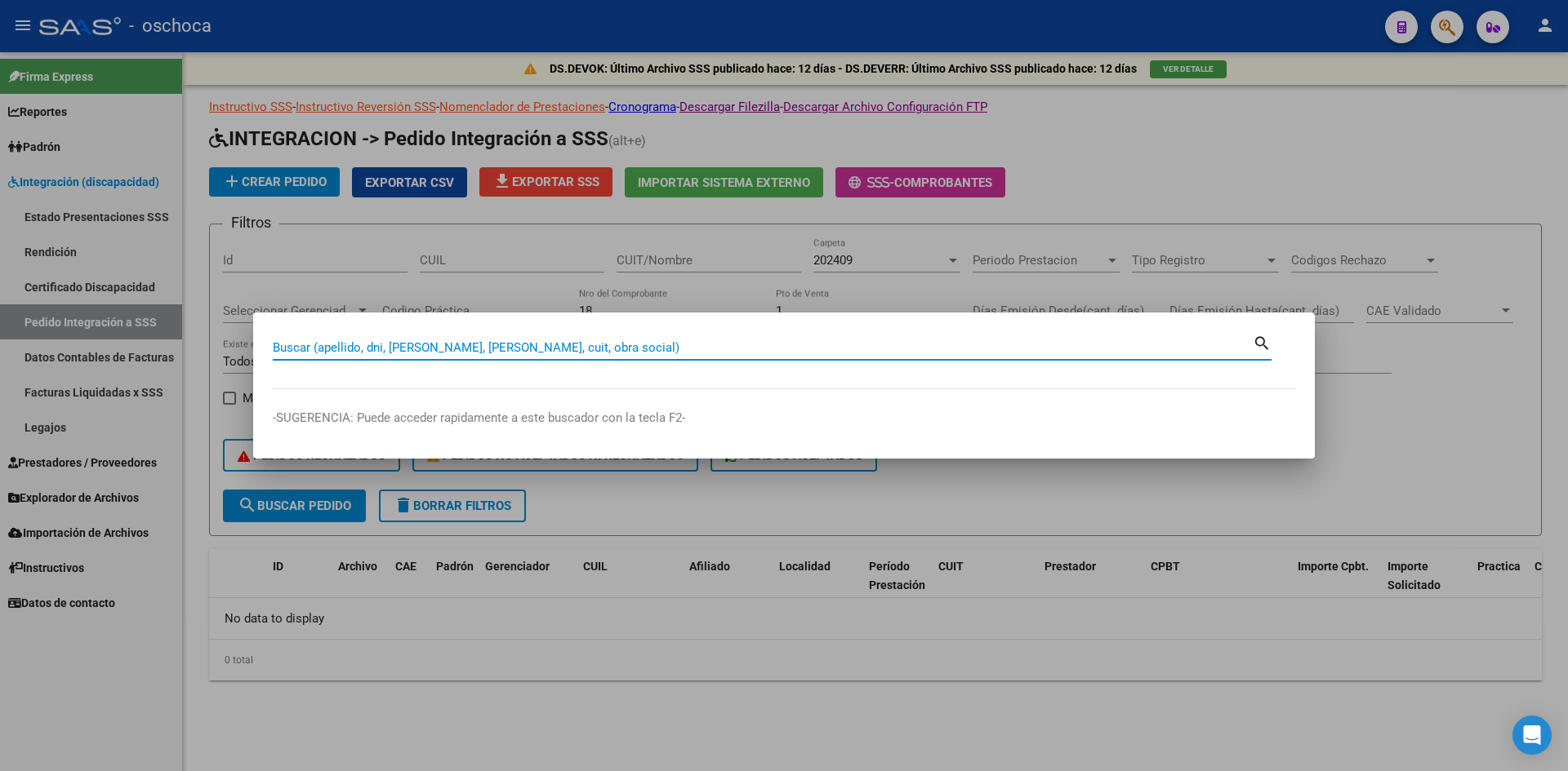
click at [559, 341] on input "Buscar (apellido, dni, [PERSON_NAME], [PERSON_NAME], cuit, obra social)" at bounding box center [762, 348] width 979 height 15
type input "27404625042"
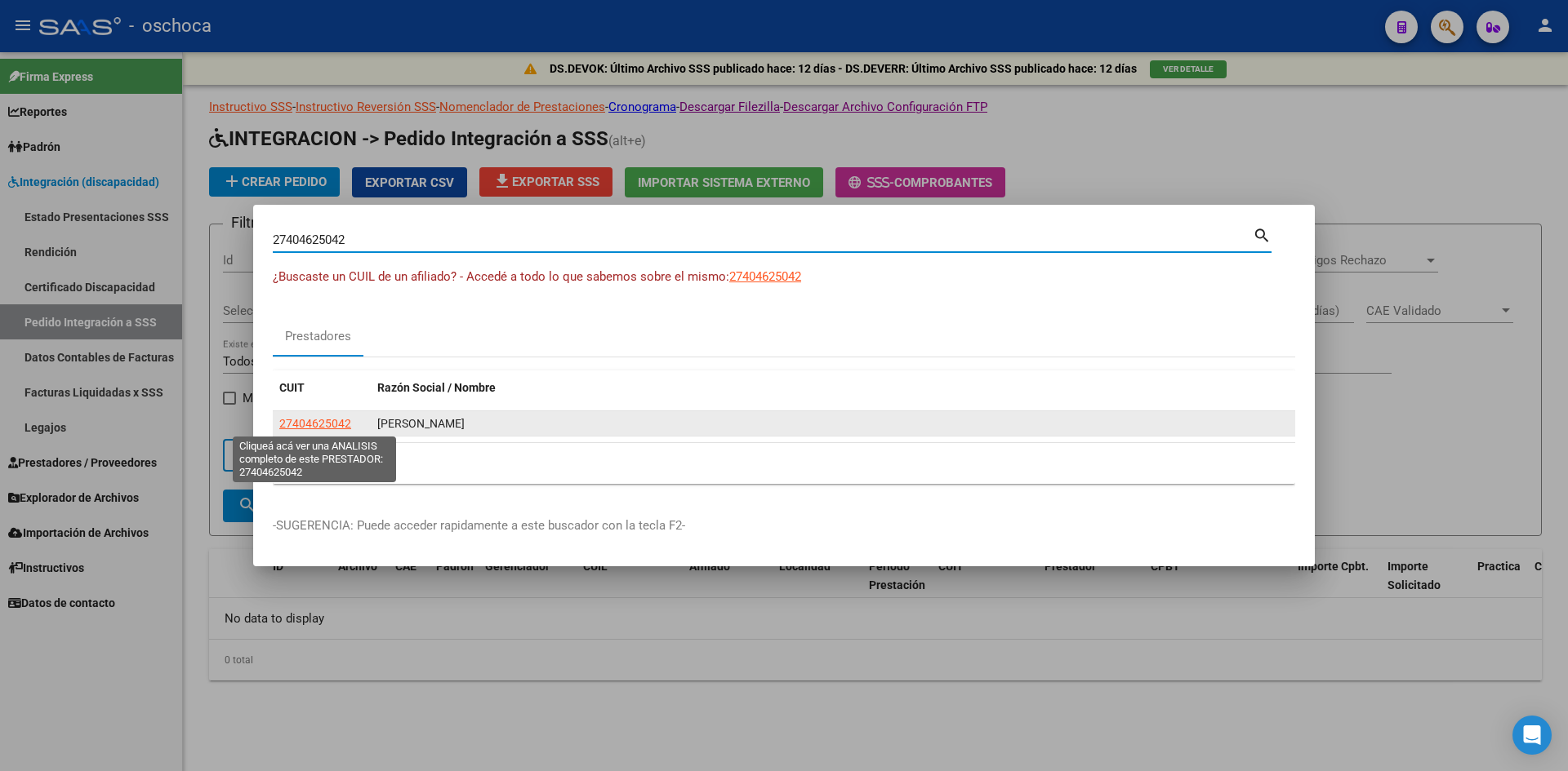
click at [314, 423] on span "27404625042" at bounding box center [314, 423] width 71 height 13
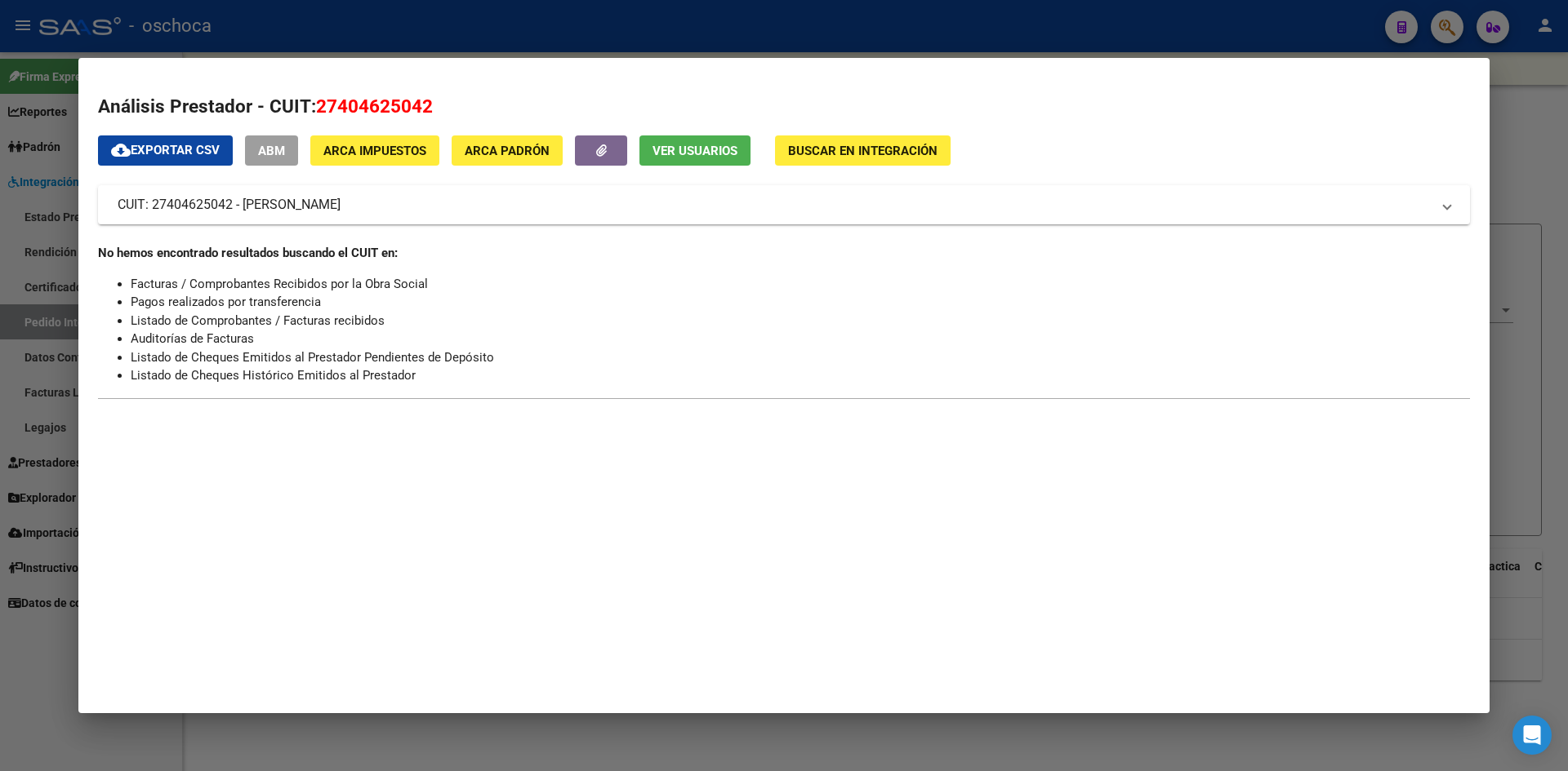
click at [859, 151] on span "Buscar en Integración" at bounding box center [862, 151] width 149 height 15
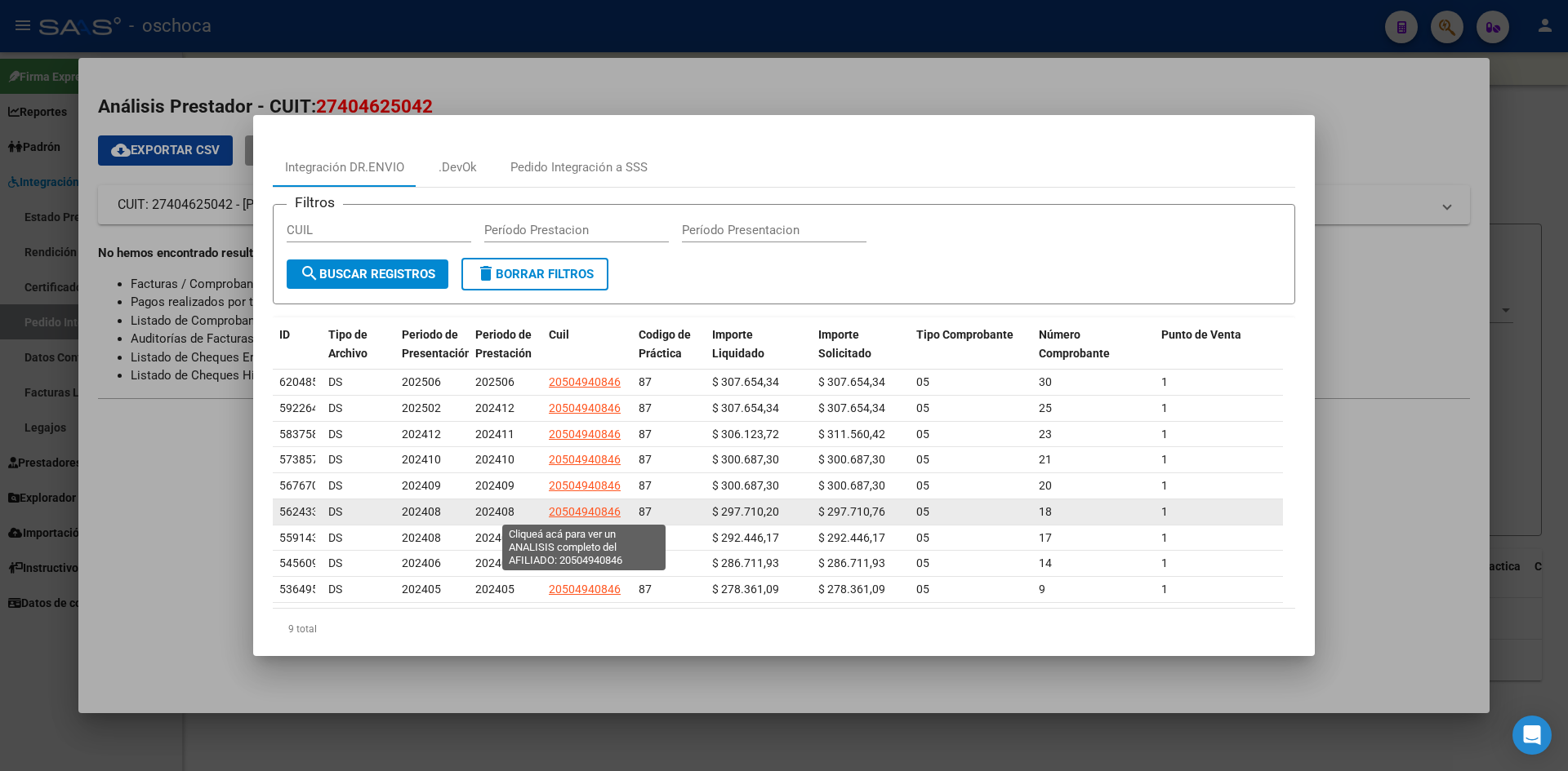
click at [611, 509] on span "20504940846" at bounding box center [584, 512] width 71 height 13
type textarea "20504940846"
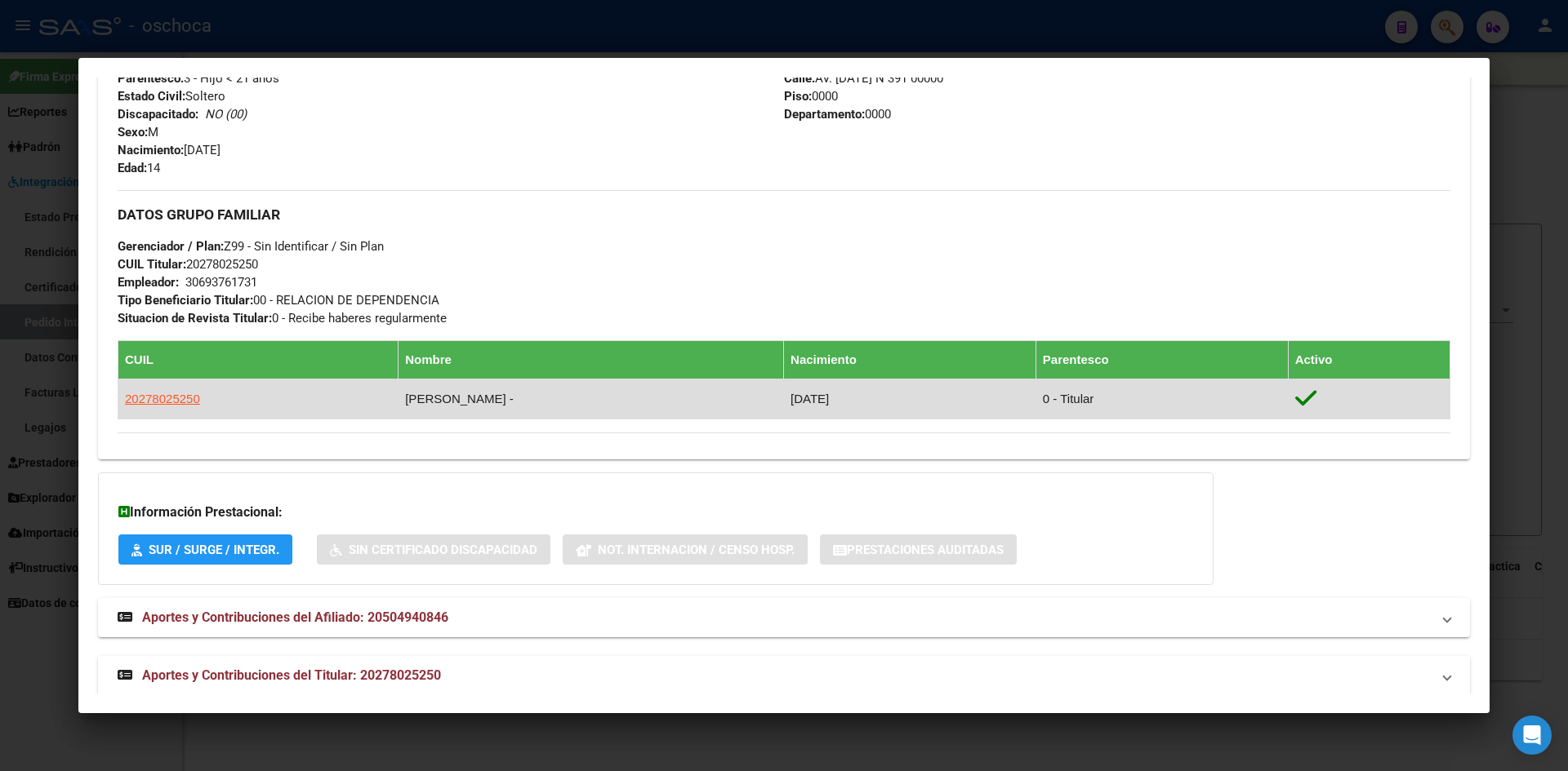
scroll to position [670, 0]
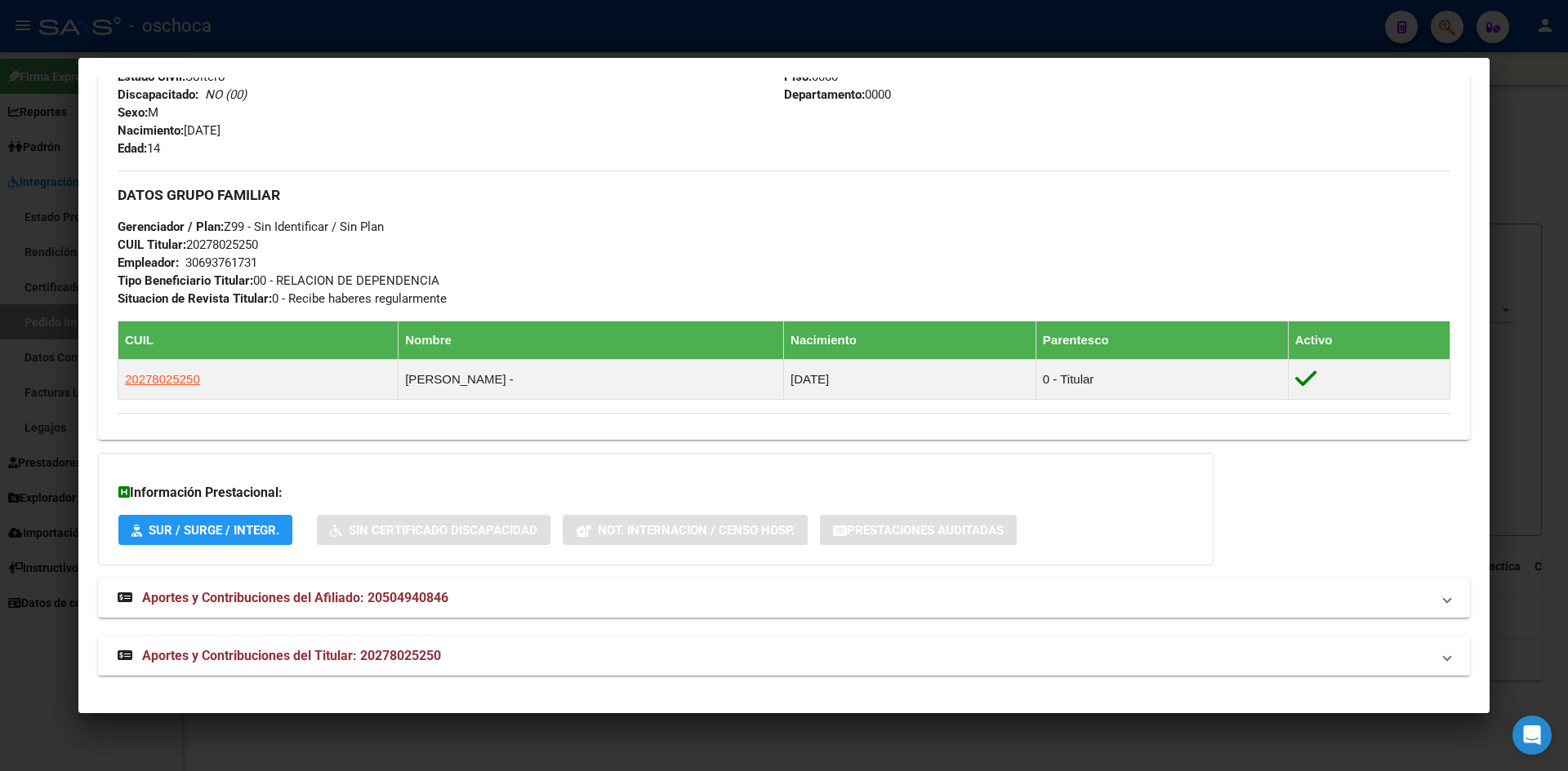
click at [219, 538] on span "SUR / SURGE / INTEGR." at bounding box center [214, 530] width 131 height 15
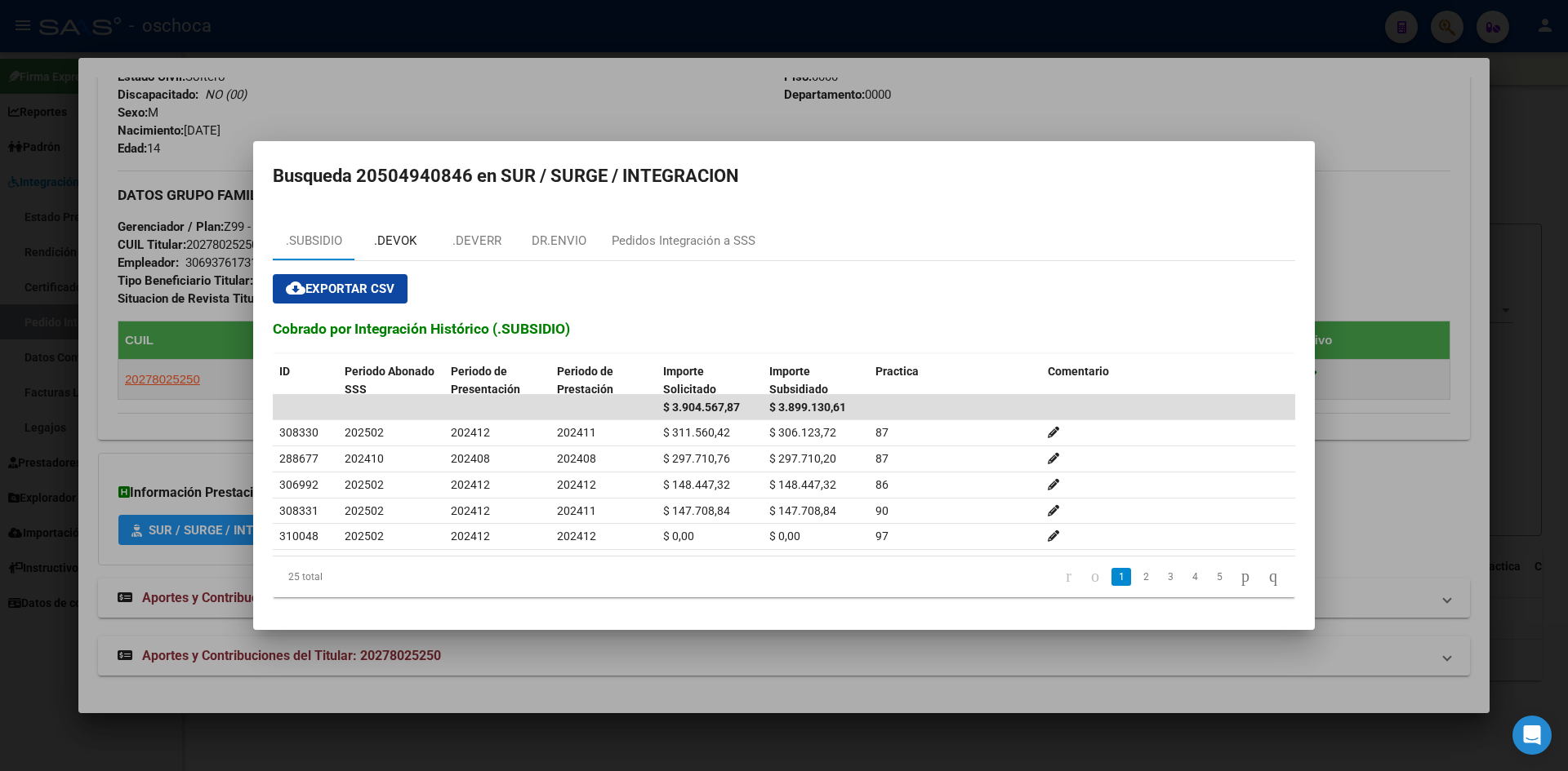
click at [403, 240] on div ".DEVOK" at bounding box center [395, 241] width 42 height 19
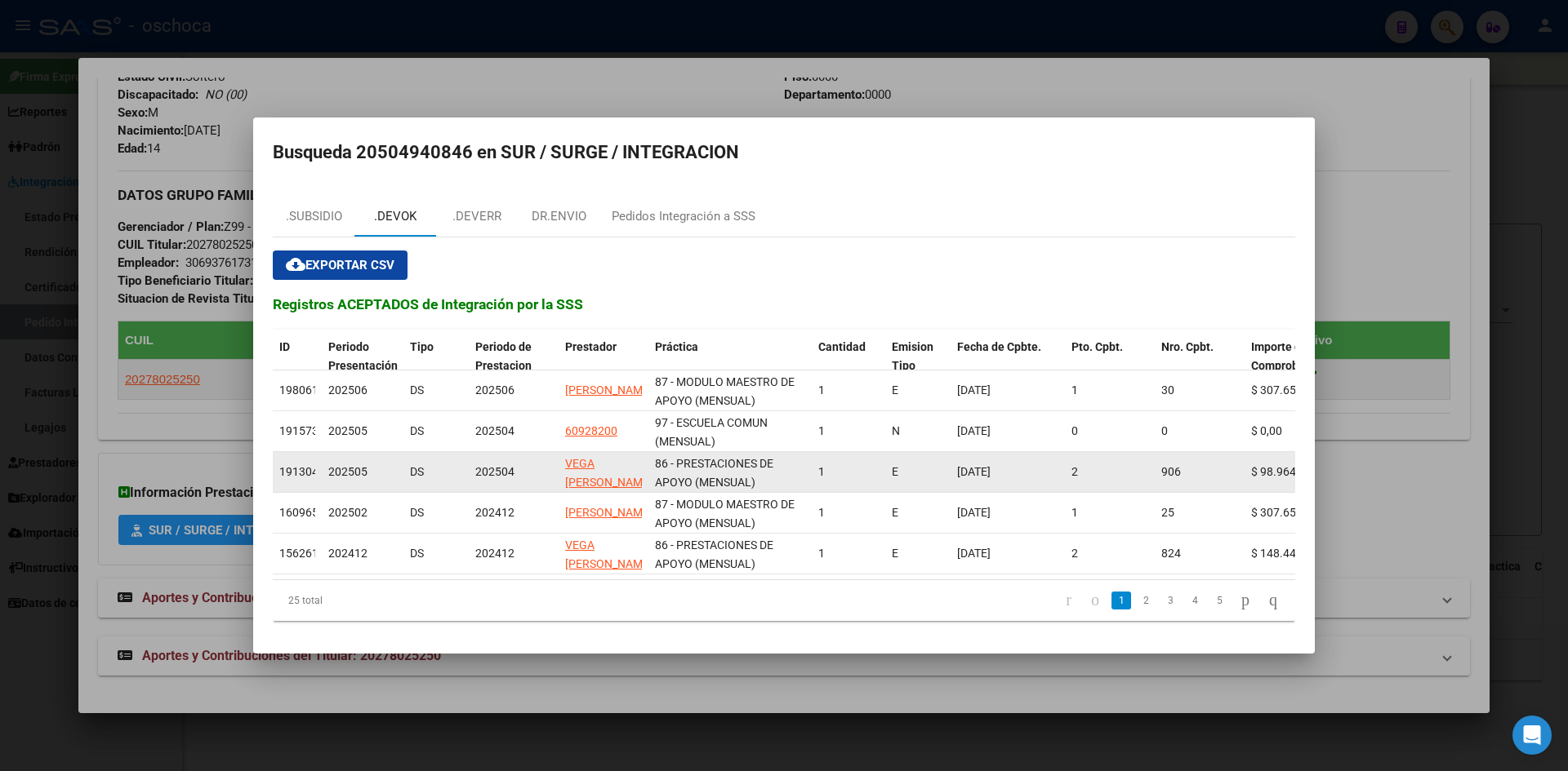
scroll to position [1, 0]
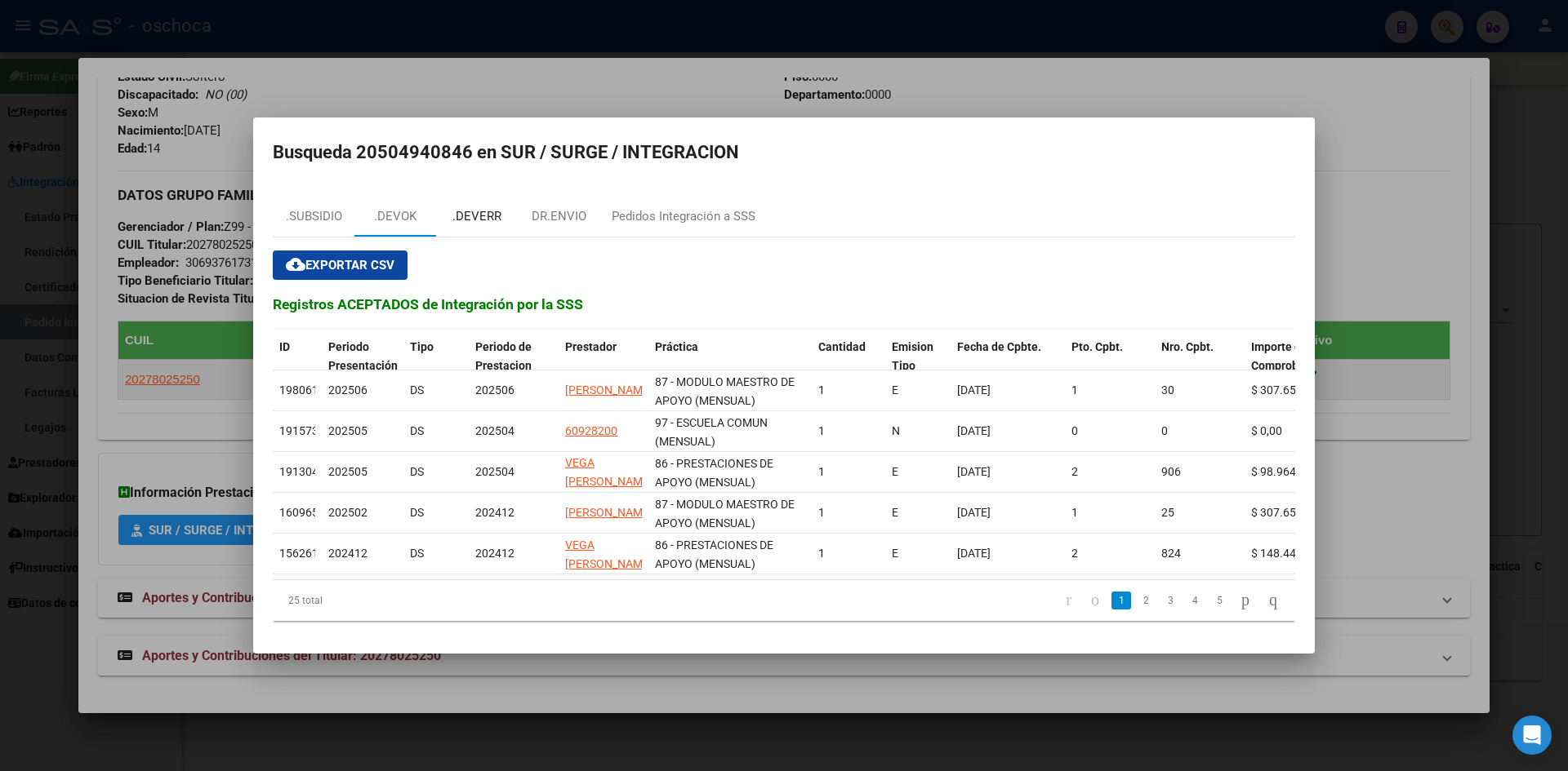
click at [480, 215] on div ".DEVERR" at bounding box center [477, 216] width 49 height 19
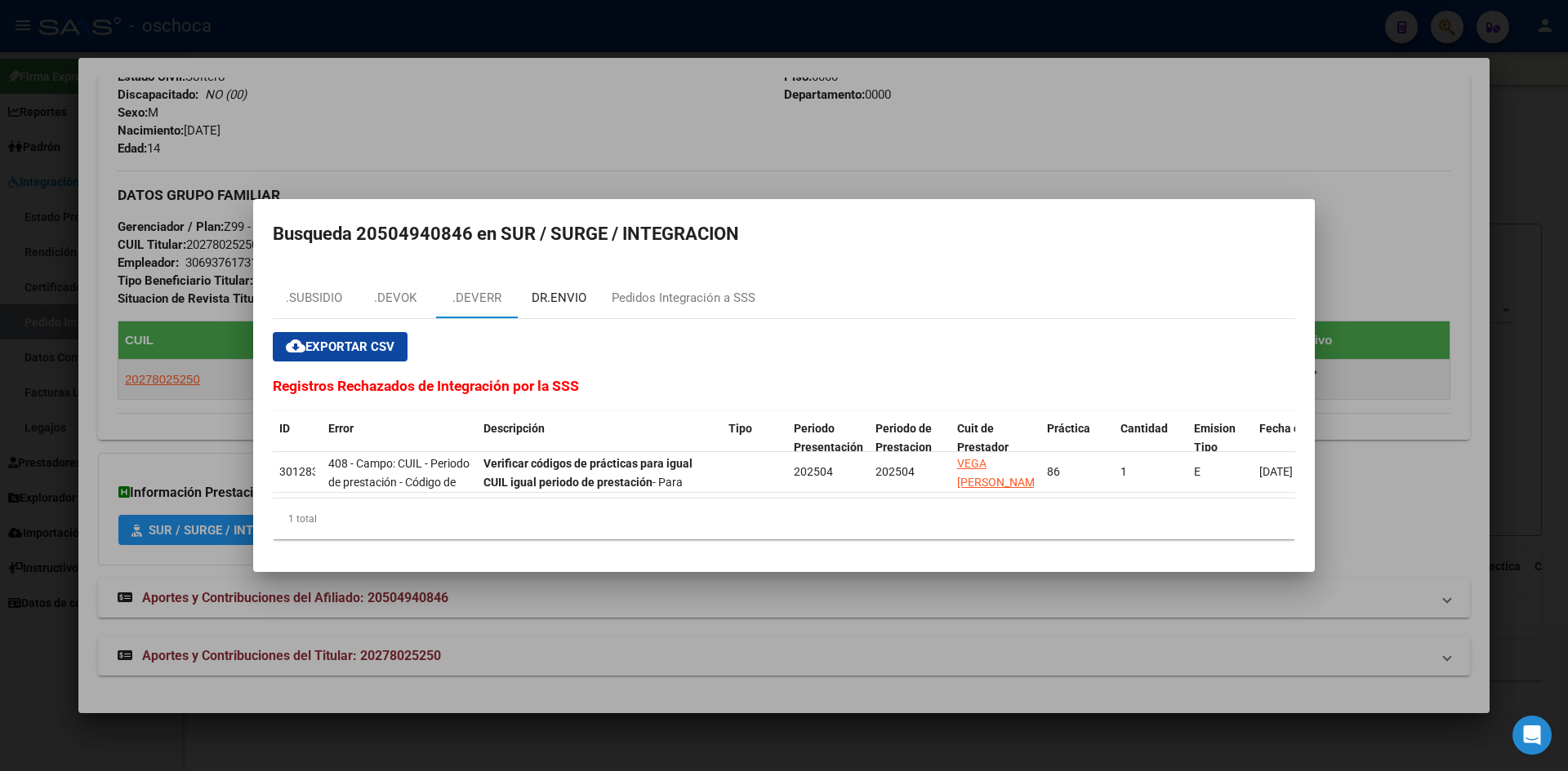
click at [563, 291] on div "DR.ENVIO" at bounding box center [559, 298] width 55 height 19
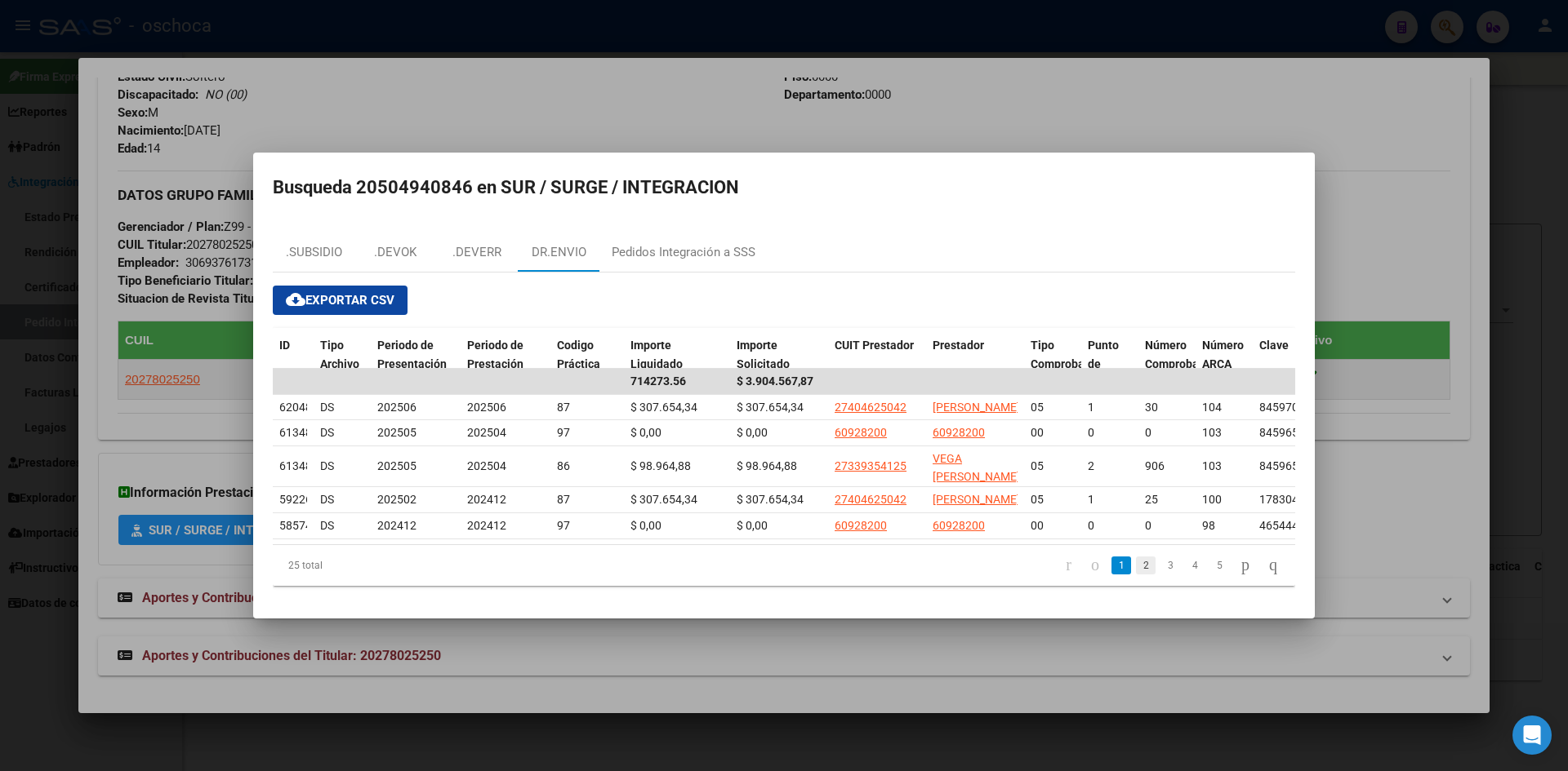
click at [1136, 574] on link "2" at bounding box center [1145, 565] width 19 height 18
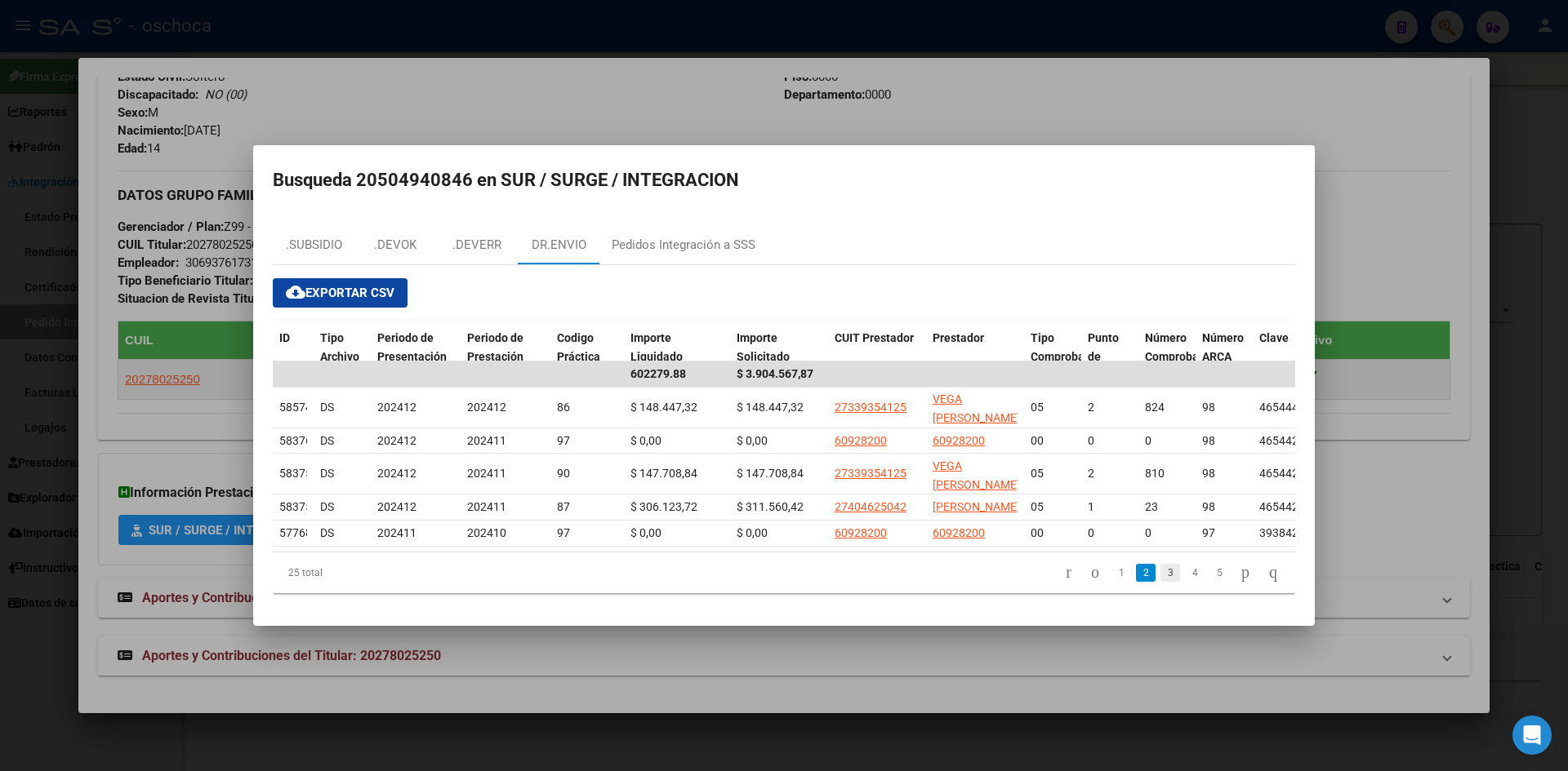
click at [1160, 582] on link "3" at bounding box center [1170, 573] width 19 height 18
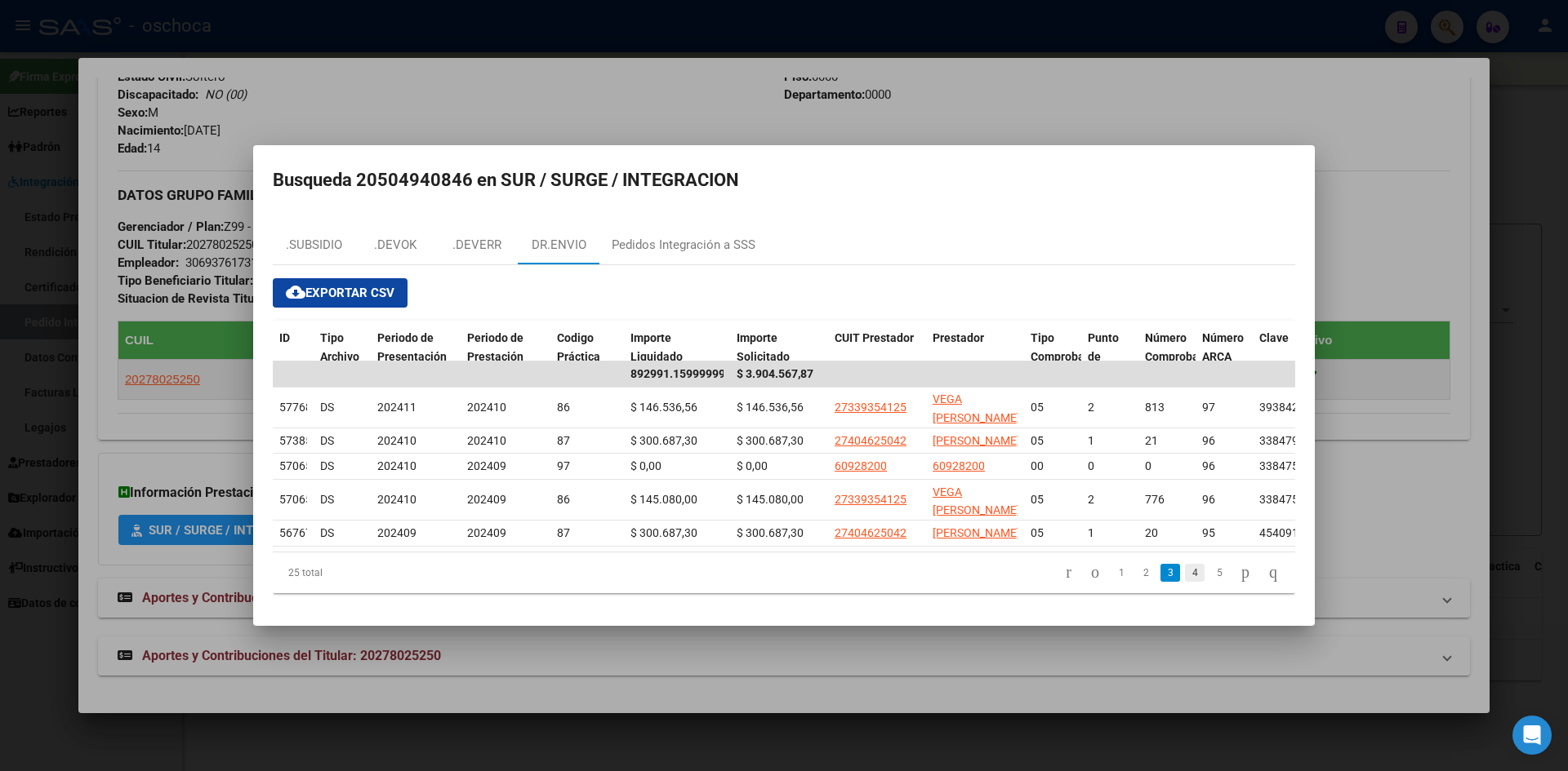
click at [1185, 582] on link "4" at bounding box center [1195, 573] width 19 height 18
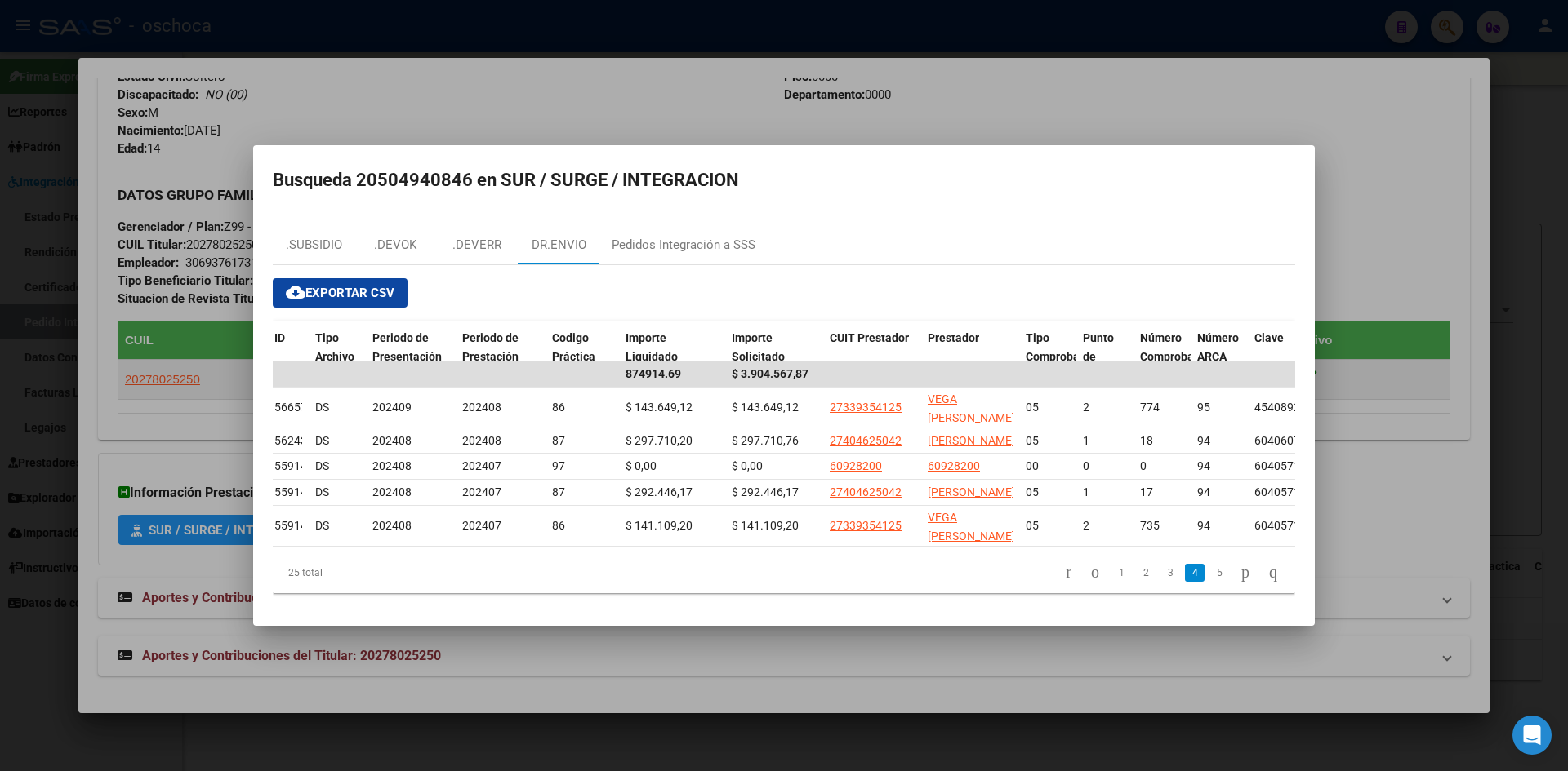
scroll to position [0, 0]
click at [477, 236] on div ".DEVERR" at bounding box center [477, 244] width 49 height 19
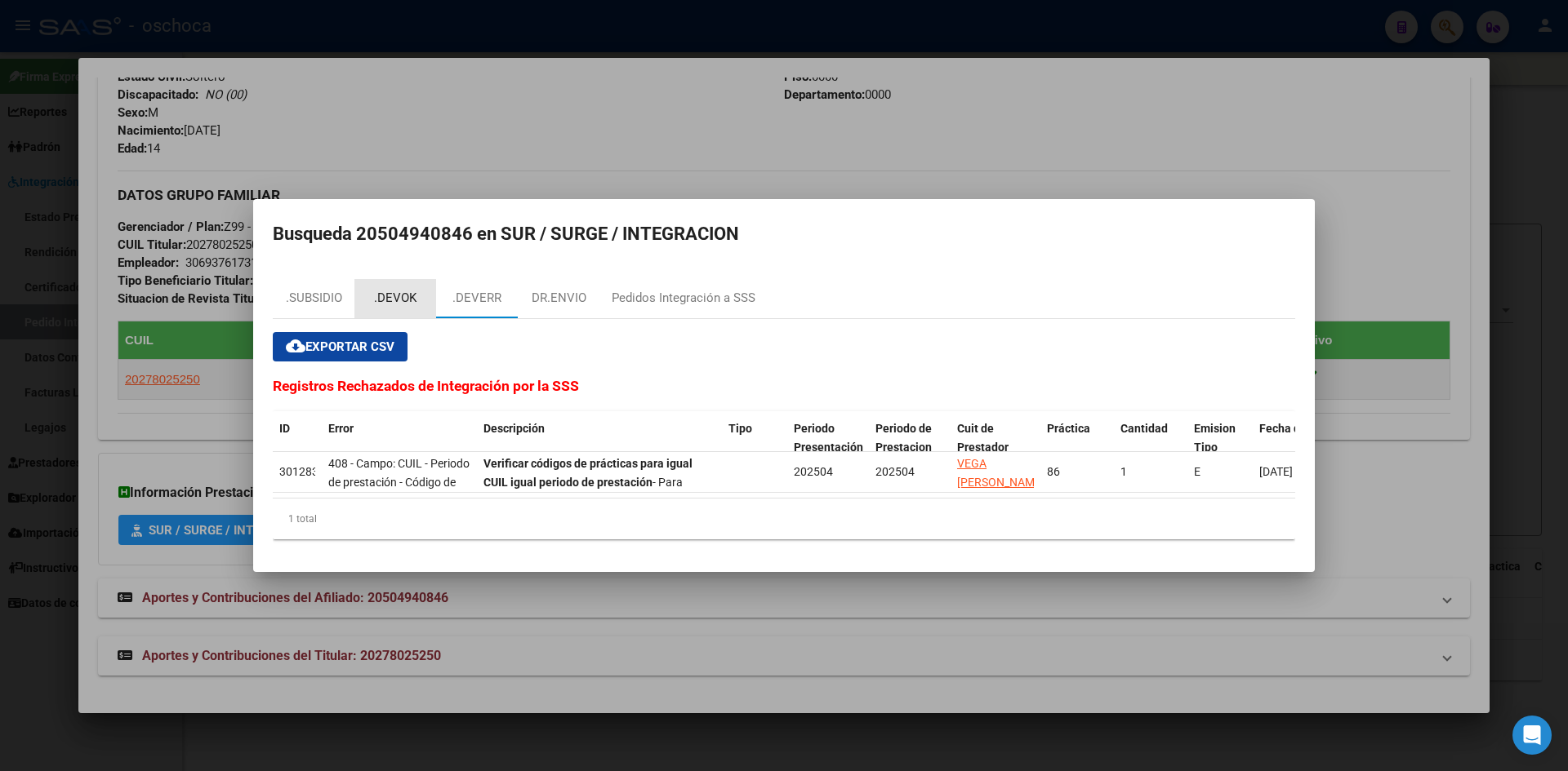
click at [407, 301] on div ".DEVOK" at bounding box center [395, 298] width 42 height 19
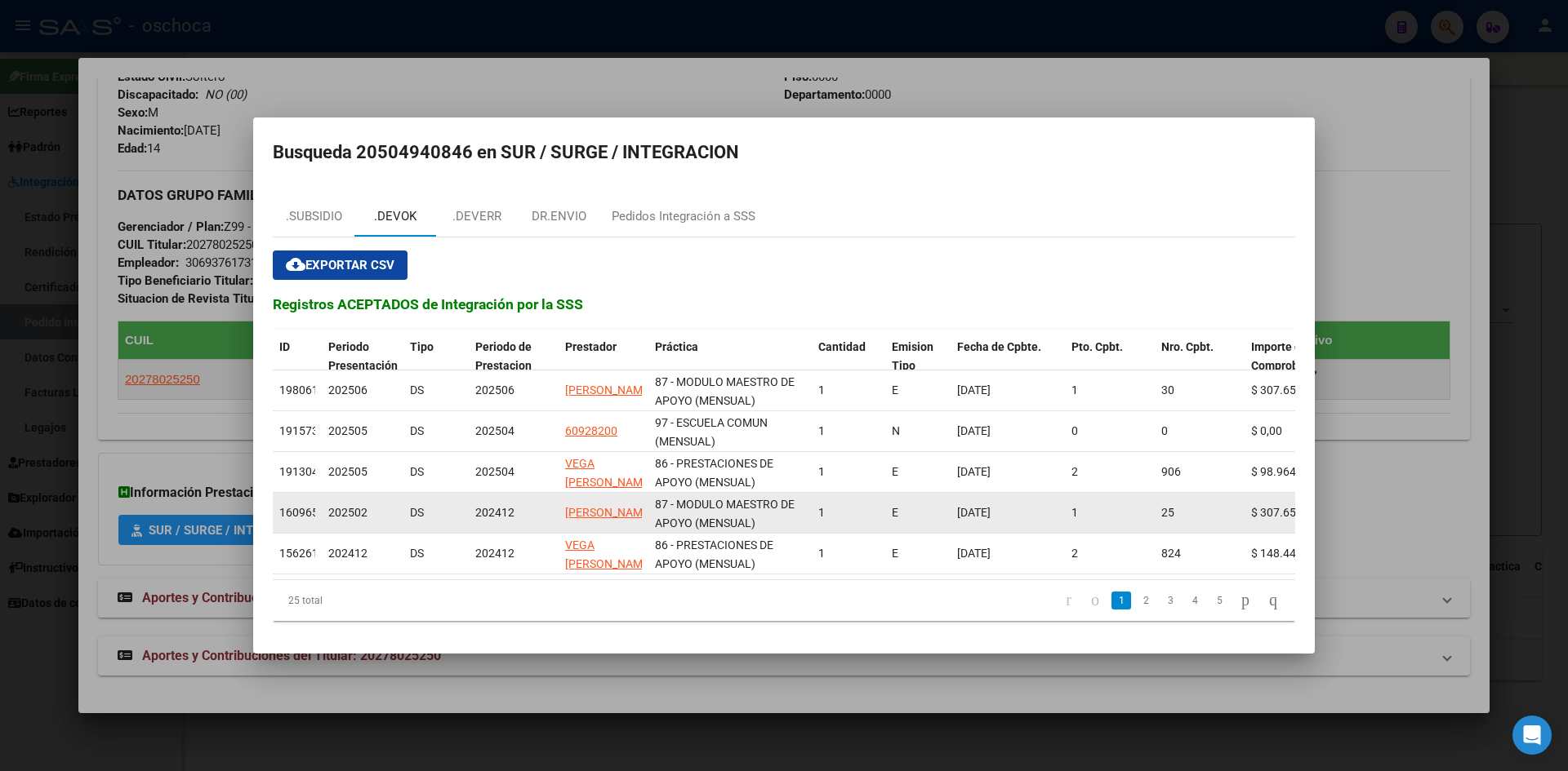
scroll to position [21, 0]
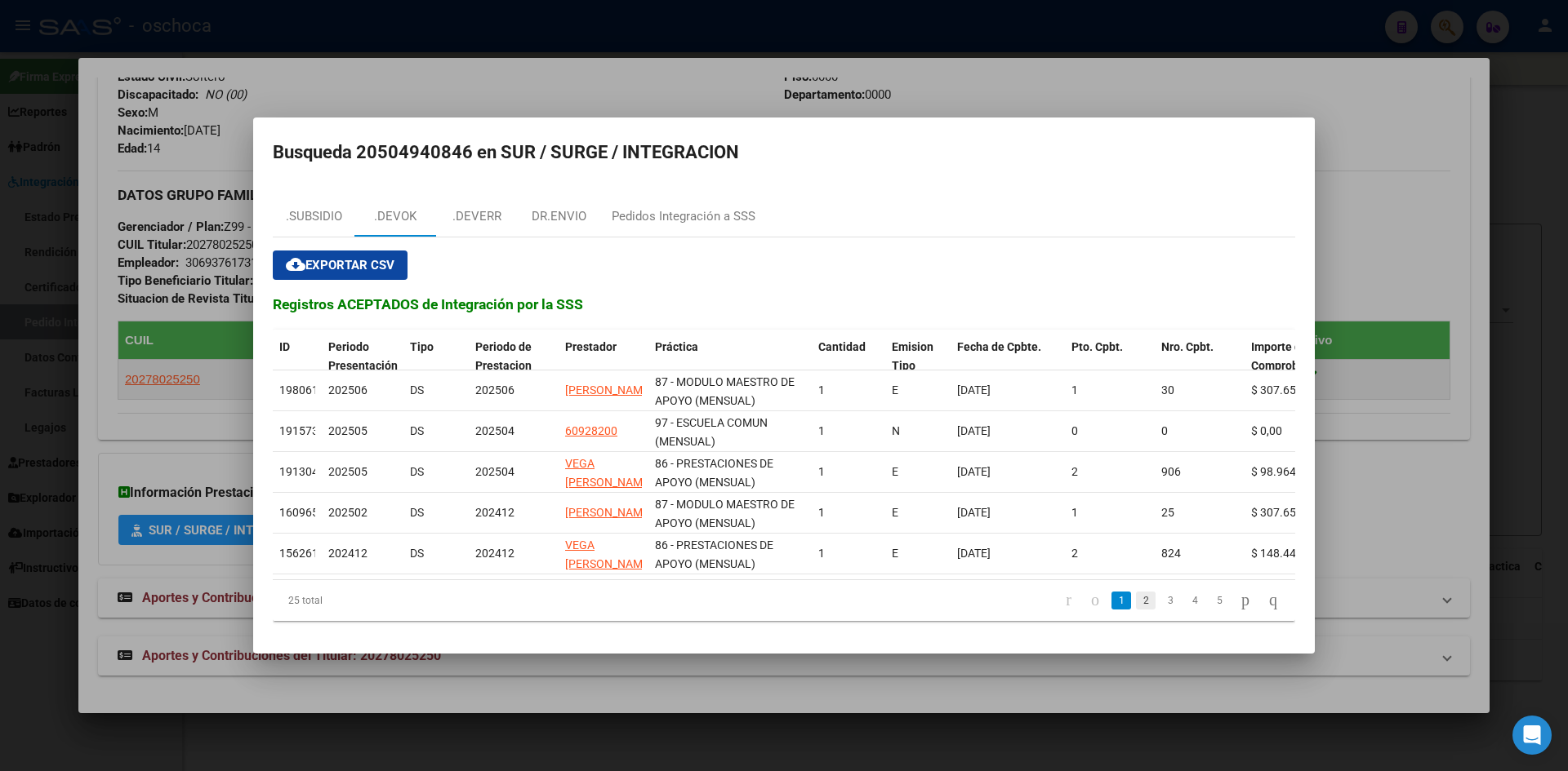
click at [1136, 606] on link "2" at bounding box center [1145, 601] width 19 height 18
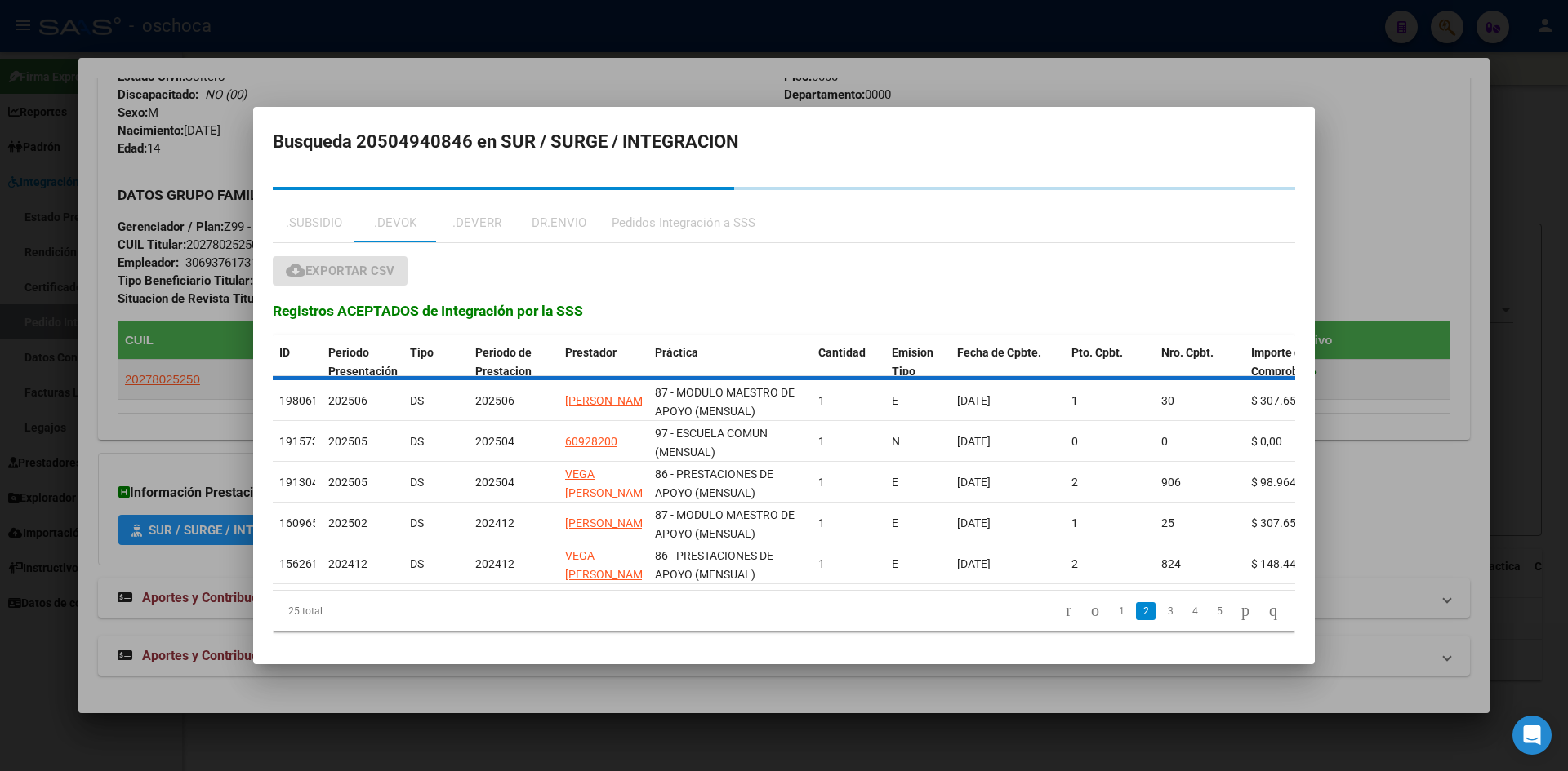
scroll to position [0, 0]
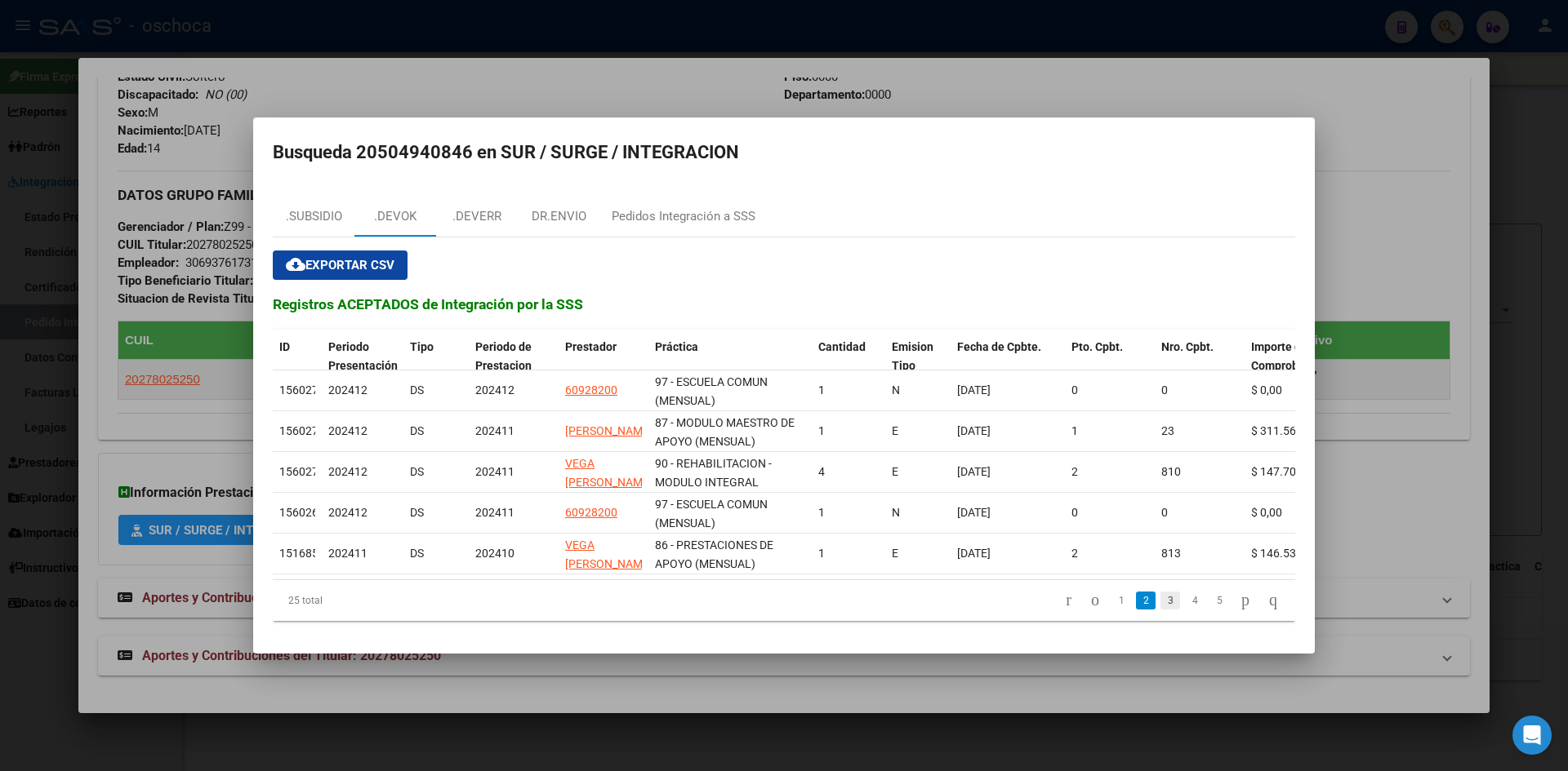
click at [1160, 610] on link "3" at bounding box center [1170, 601] width 19 height 18
click at [1185, 603] on link "4" at bounding box center [1195, 601] width 19 height 18
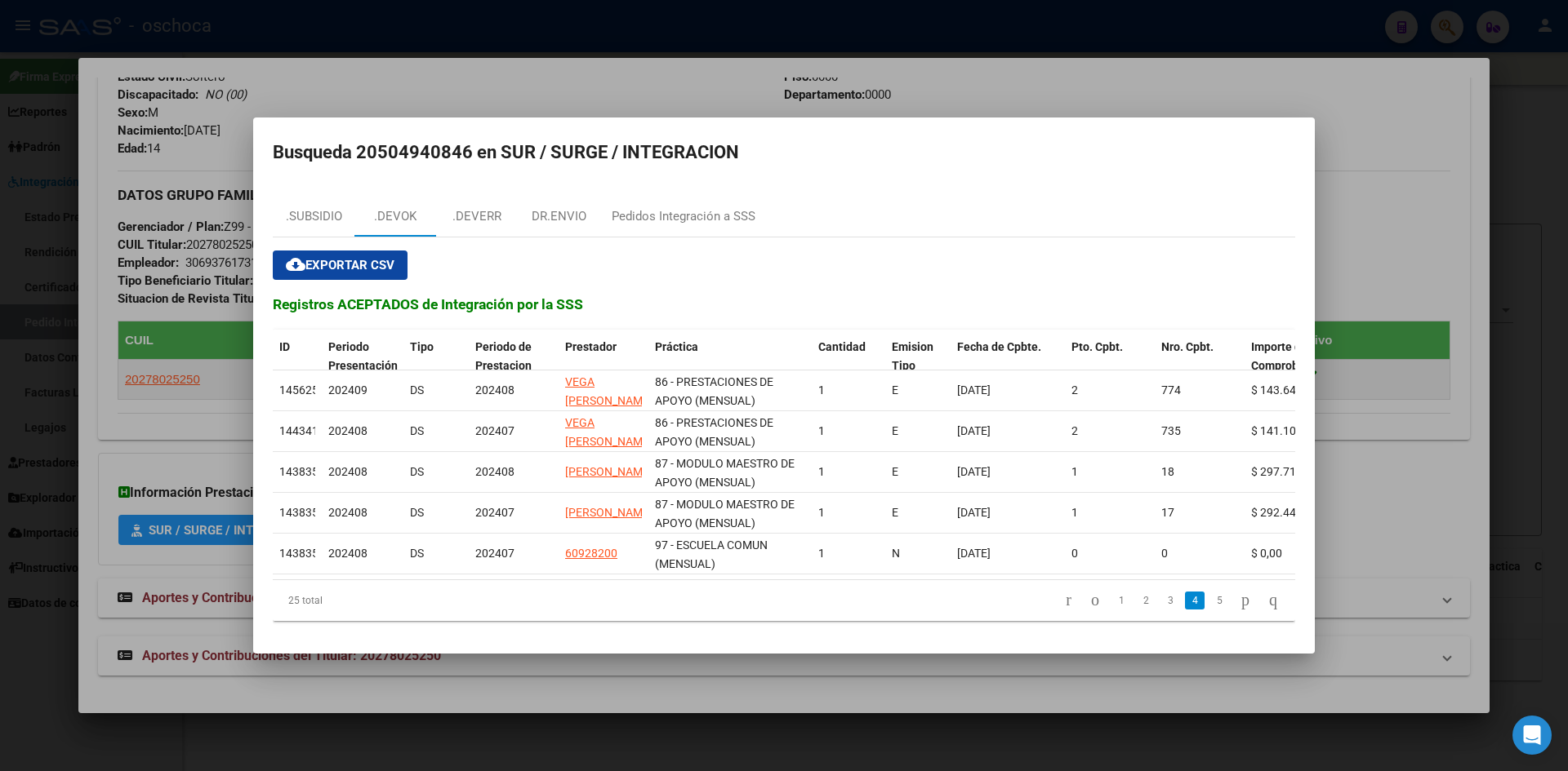
click at [676, 82] on div at bounding box center [784, 386] width 1568 height 771
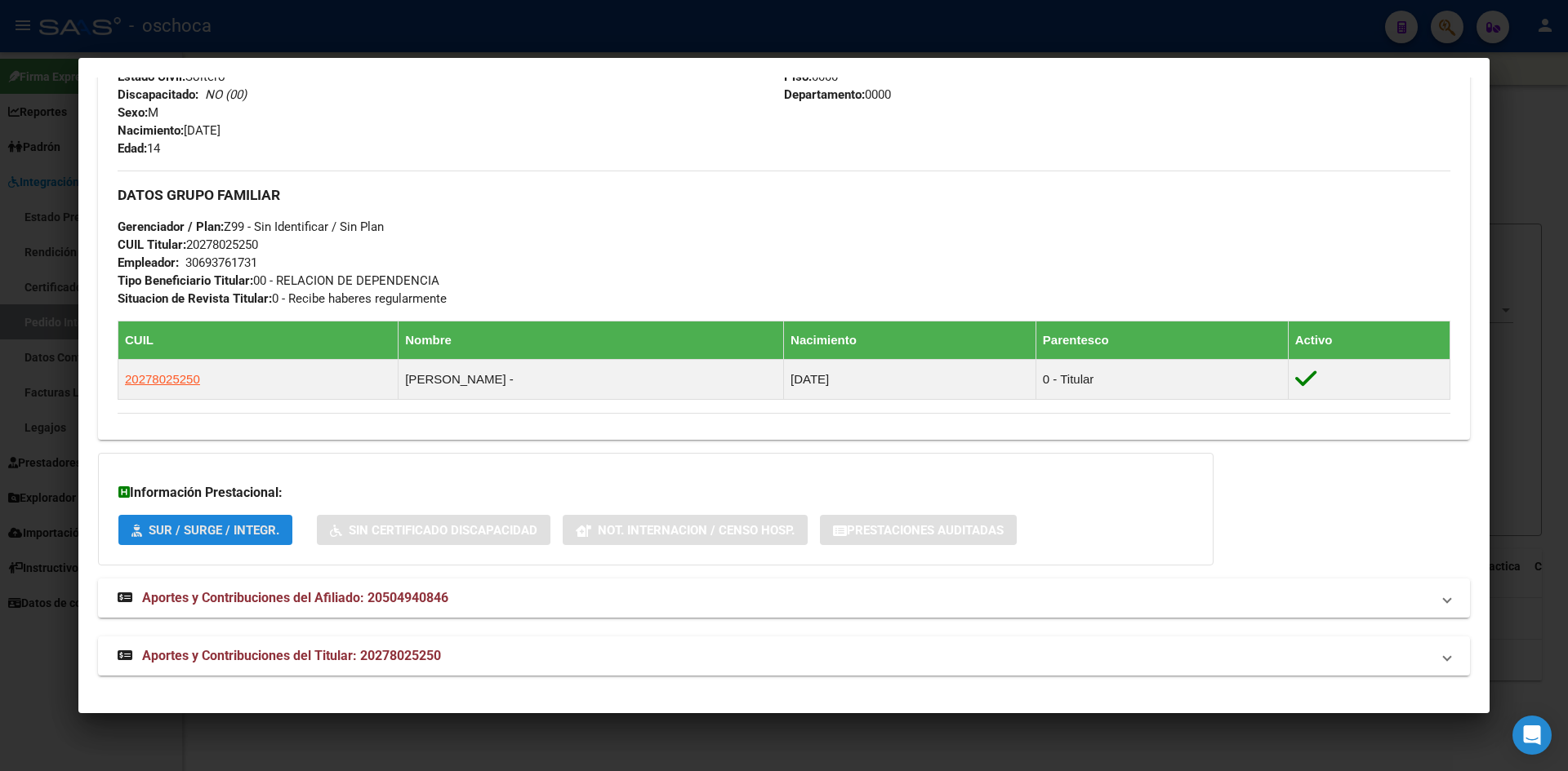
click at [211, 527] on span "SUR / SURGE / INTEGR." at bounding box center [214, 530] width 131 height 15
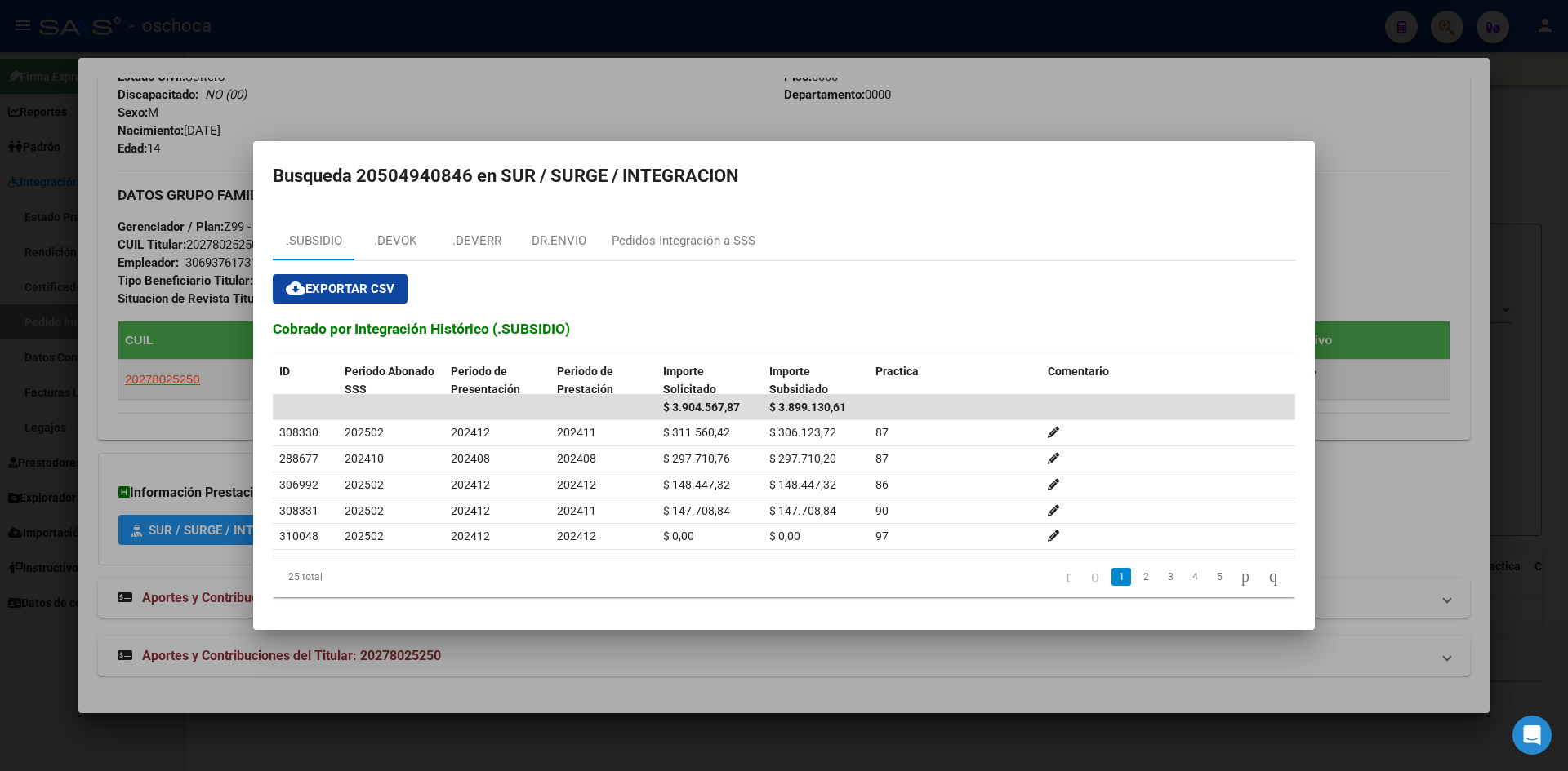
click at [639, 98] on div at bounding box center [784, 386] width 1568 height 771
